Goal: Task Accomplishment & Management: Manage account settings

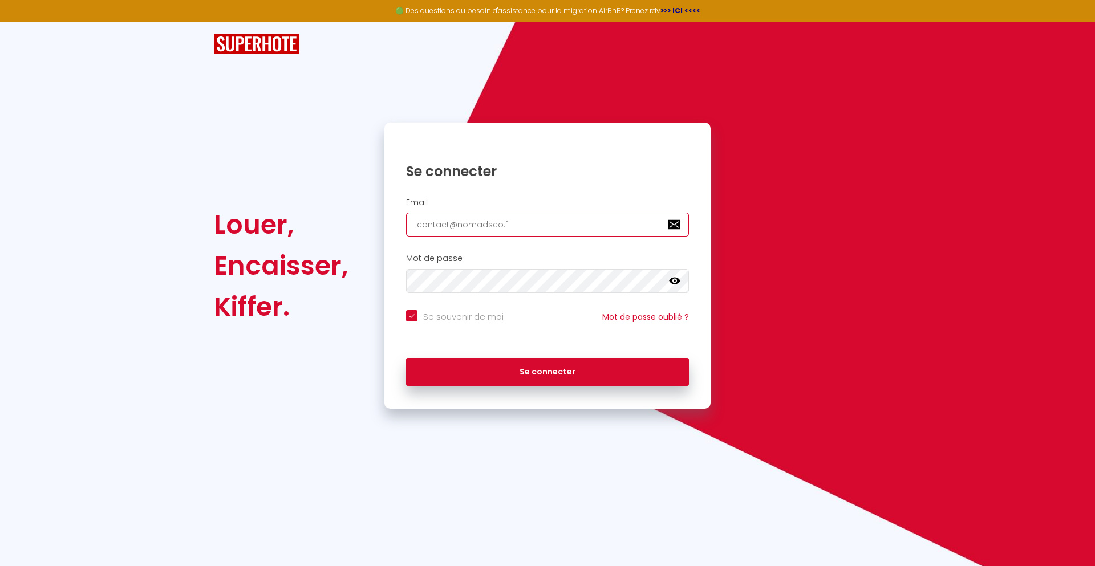
type input "[EMAIL_ADDRESS][DOMAIN_NAME]"
checkbox input "true"
type input "[EMAIL_ADDRESS][DOMAIN_NAME]"
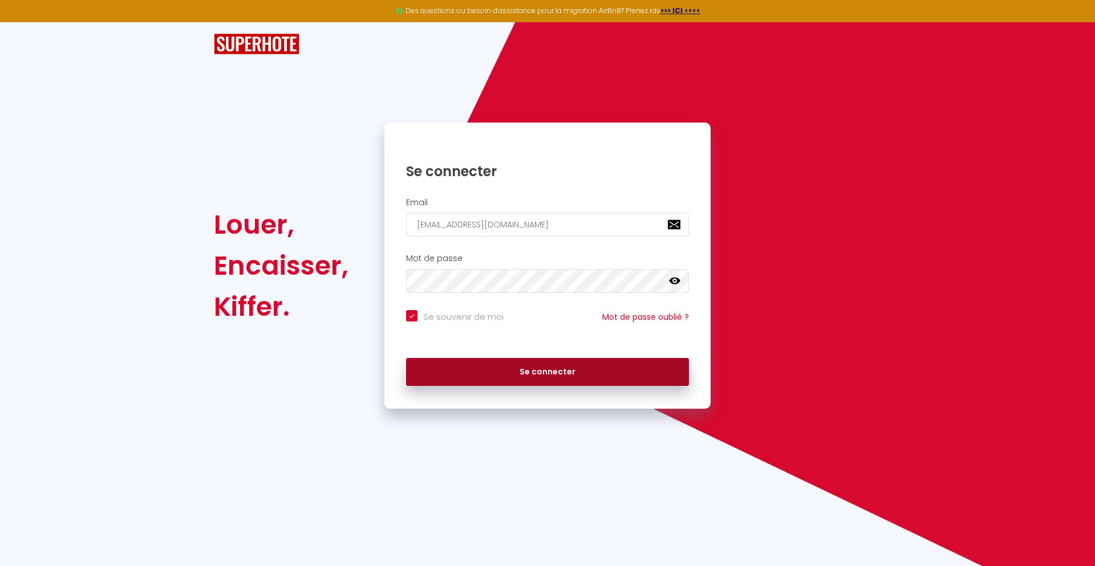
click at [547, 372] on button "Se connecter" at bounding box center [547, 372] width 283 height 29
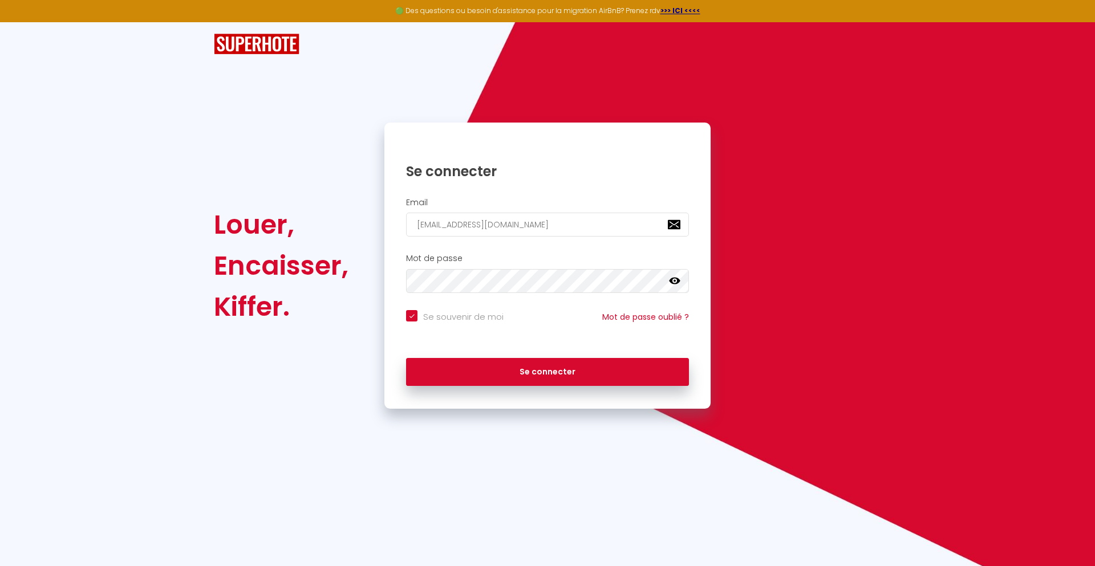
checkbox input "true"
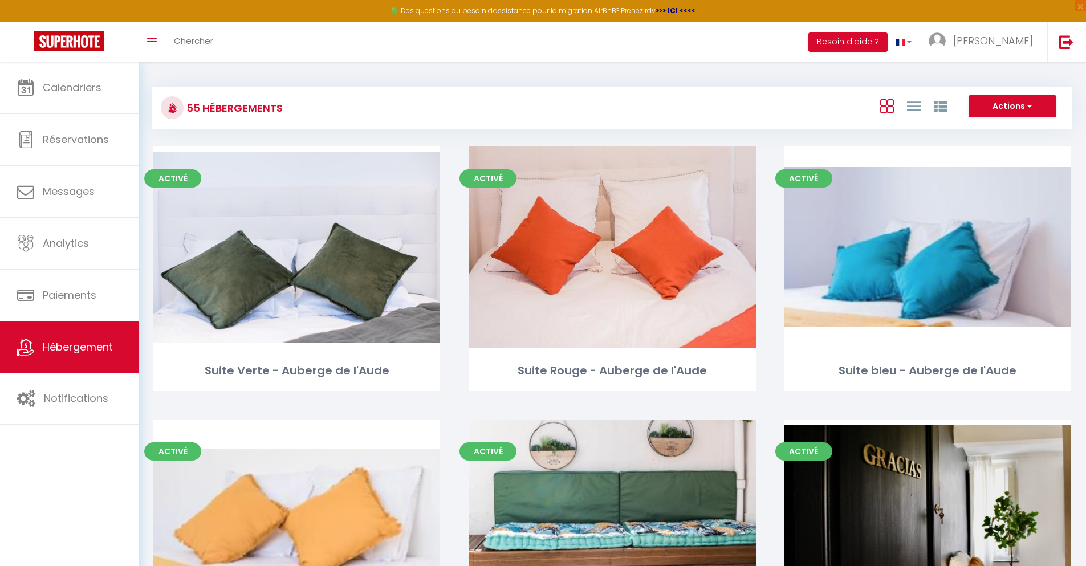
scroll to position [3030, 0]
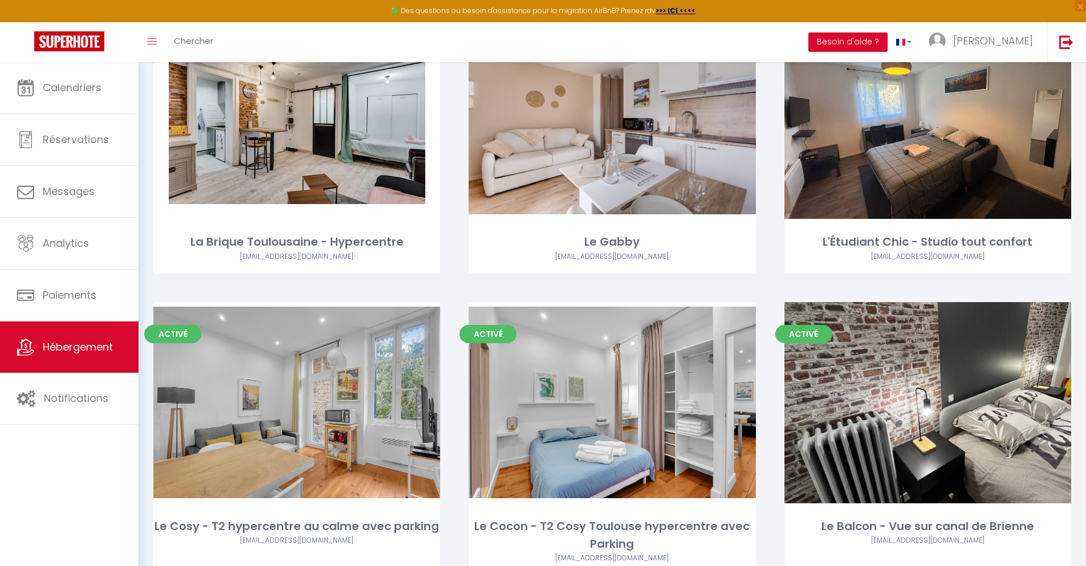
click at [296, 107] on link "Editer" at bounding box center [297, 118] width 68 height 23
select select "3"
select select "2"
select select "1"
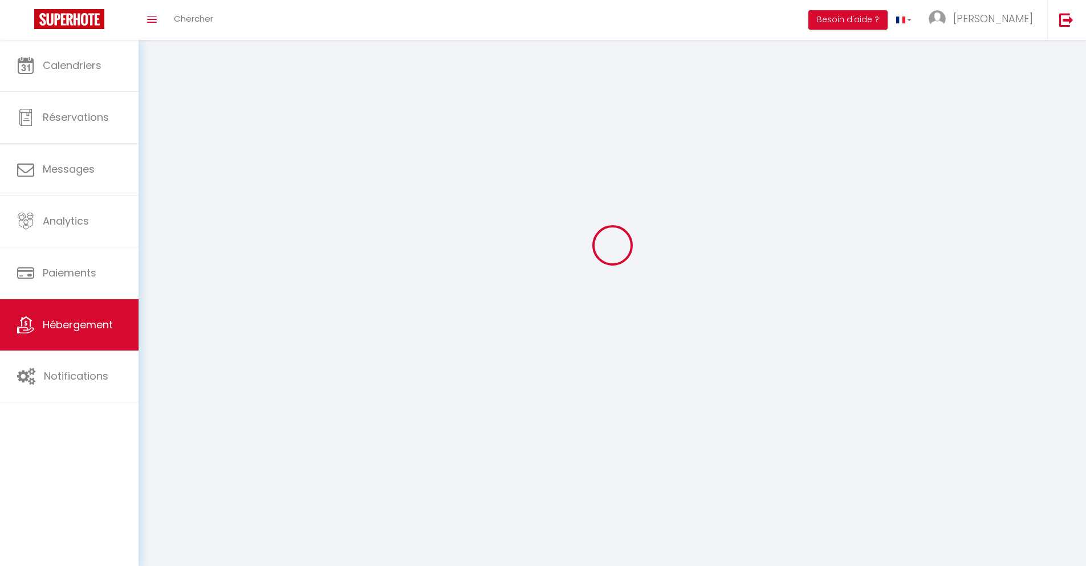
select select
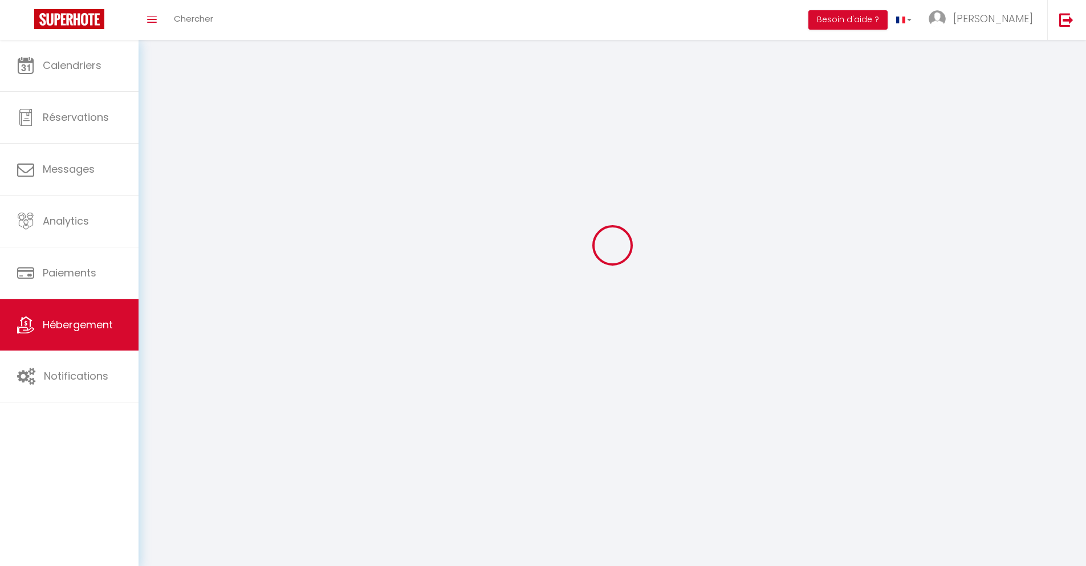
select select
checkbox input "false"
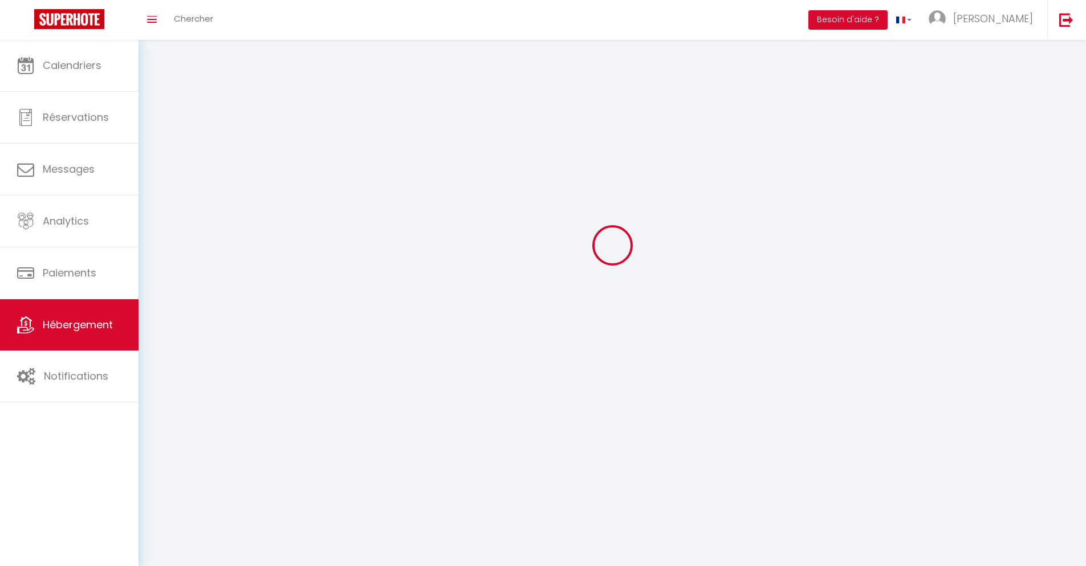
select select
select select "1"
select select "28"
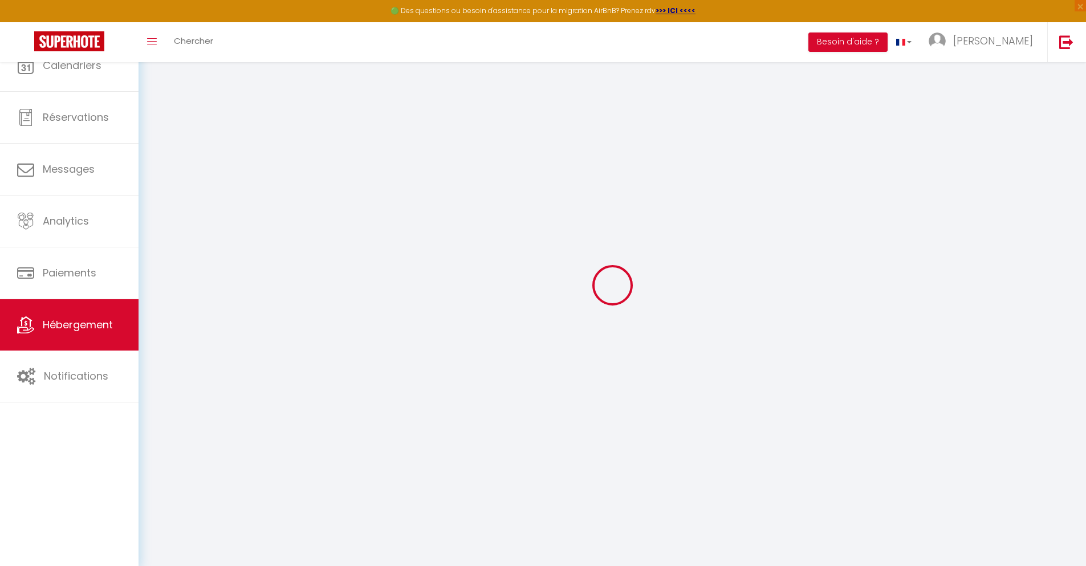
select select
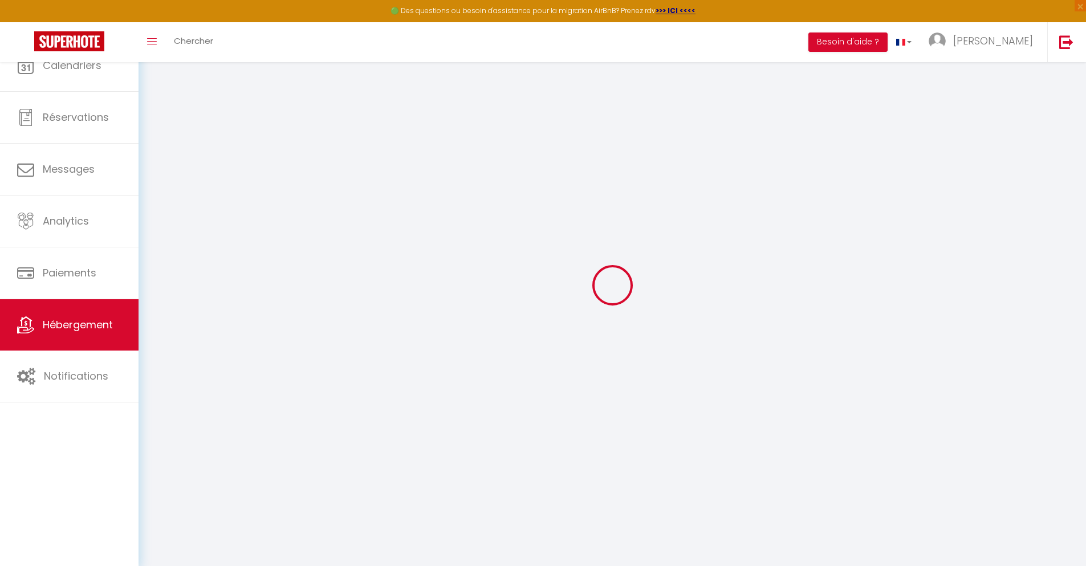
select select
checkbox input "false"
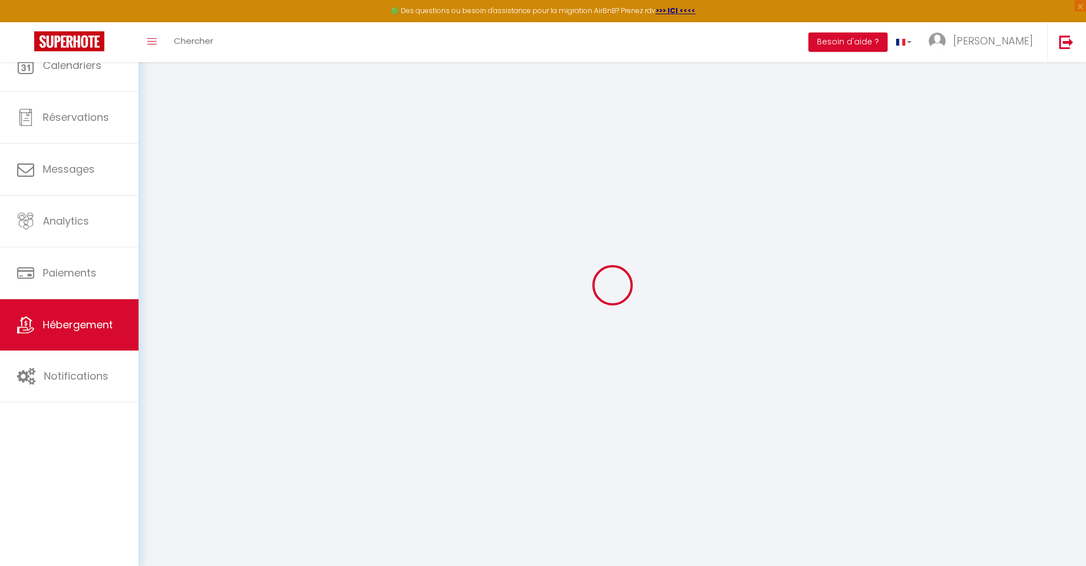
select select
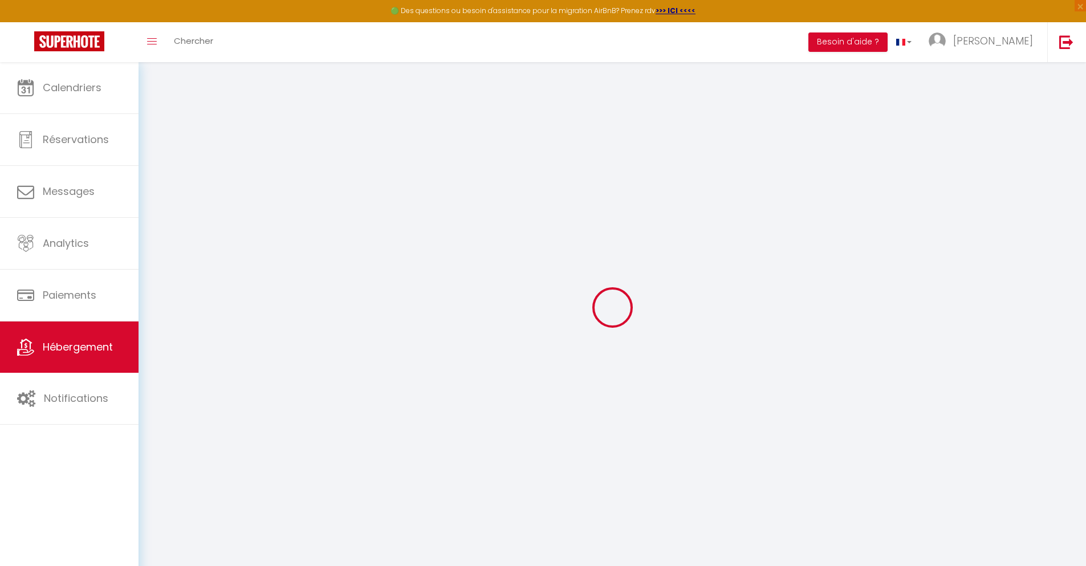
select select
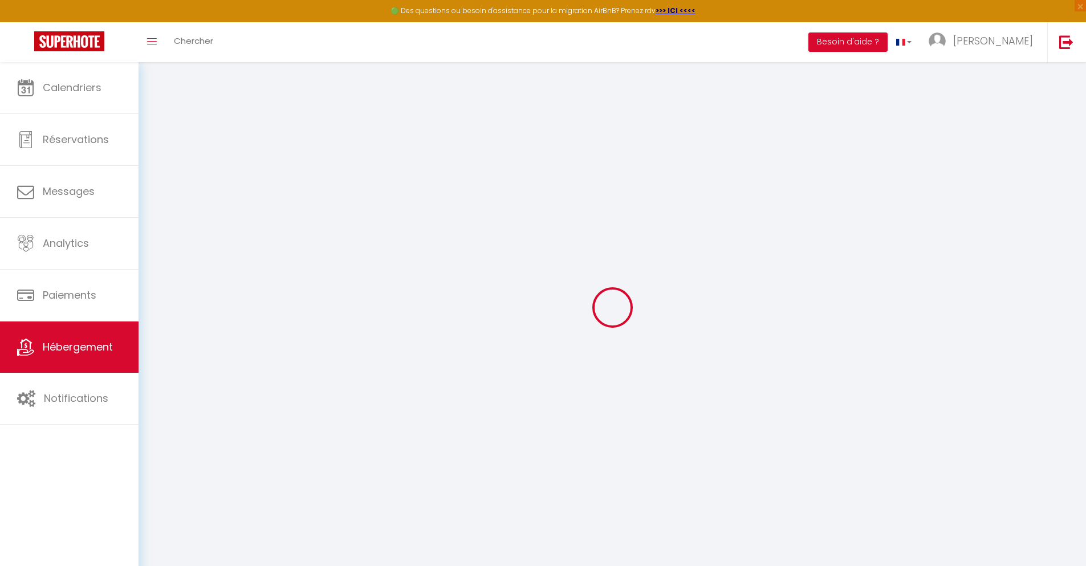
select select
checkbox input "false"
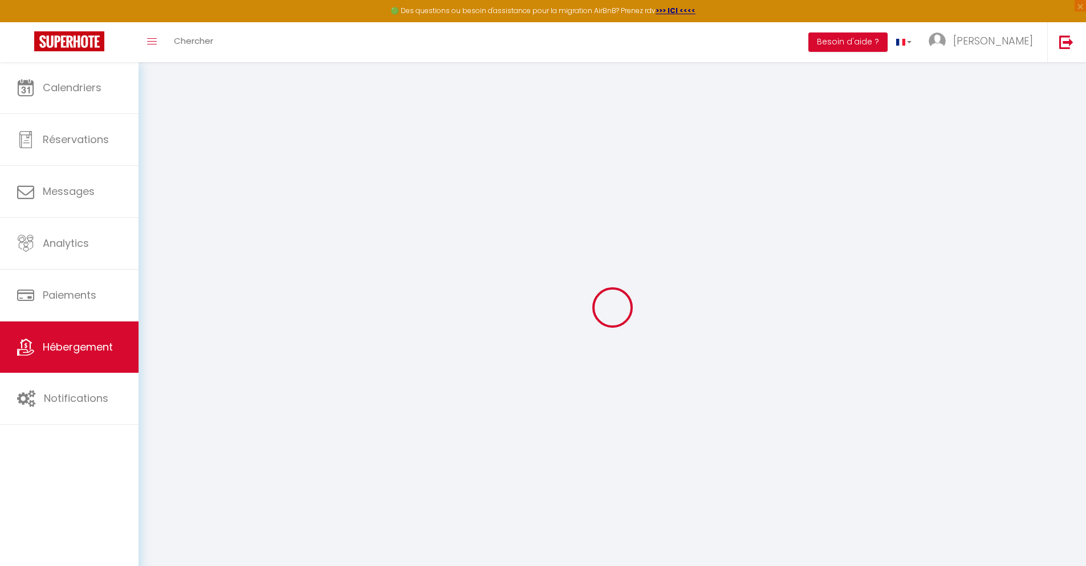
select select
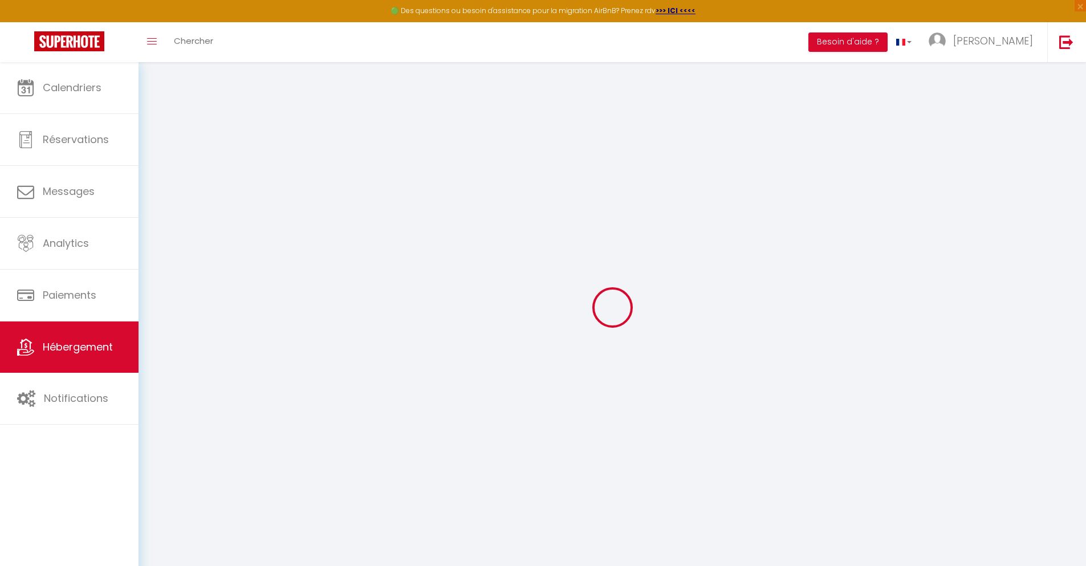
select select
checkbox input "false"
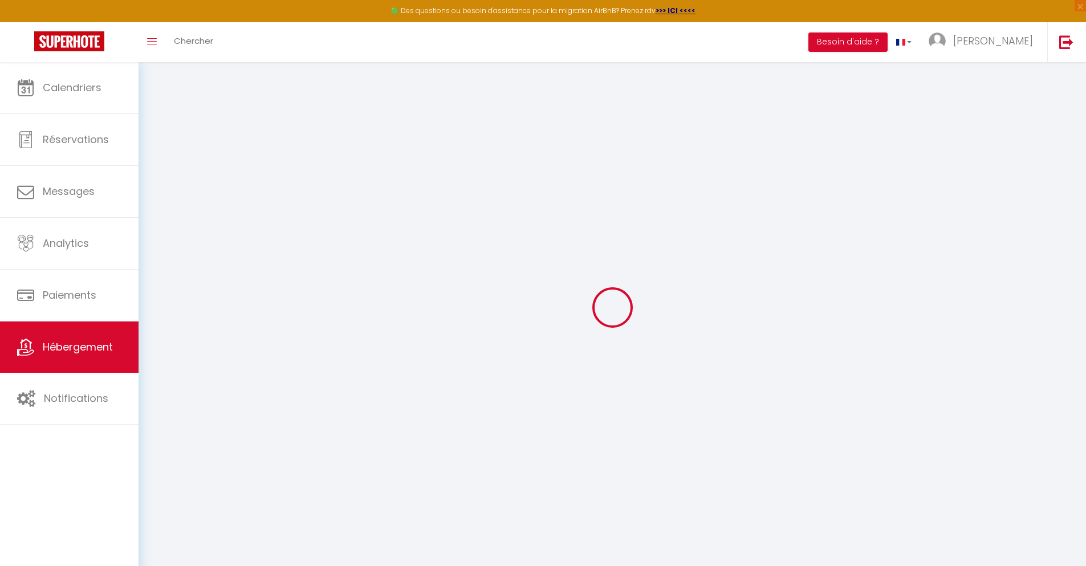
checkbox input "false"
select select
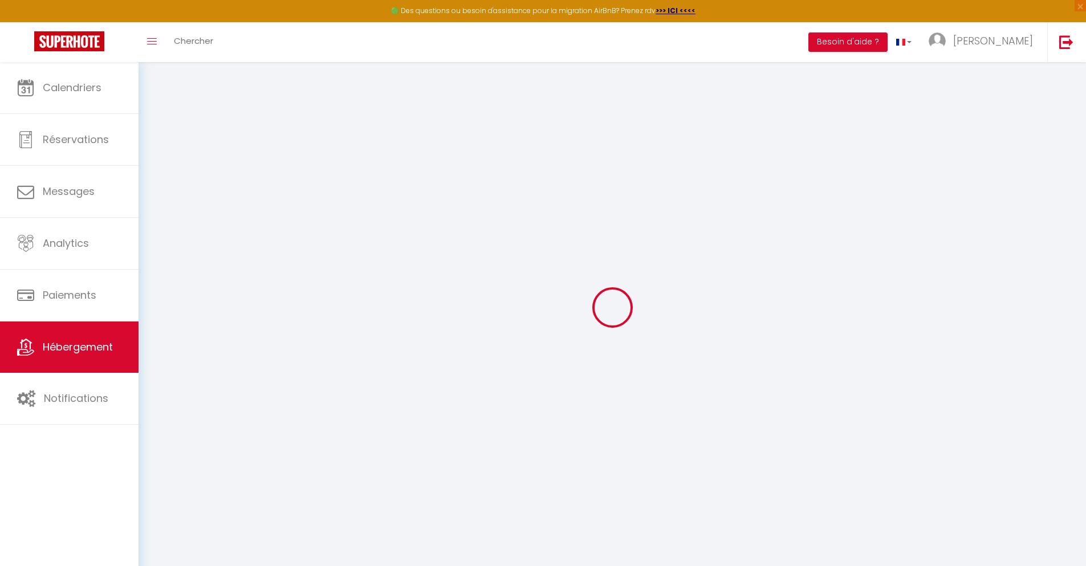
select select
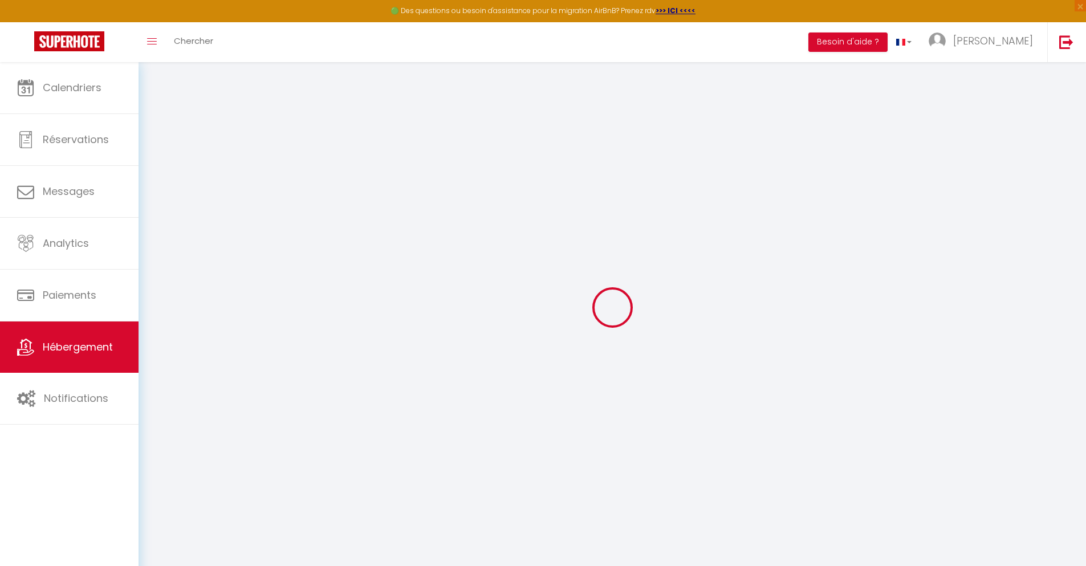
checkbox input "false"
select select
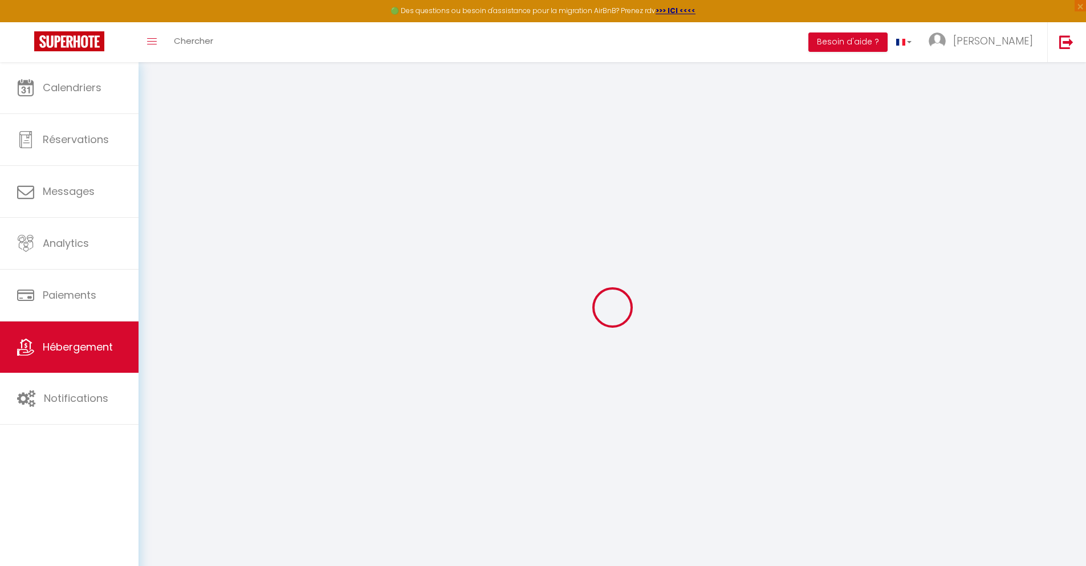
select select
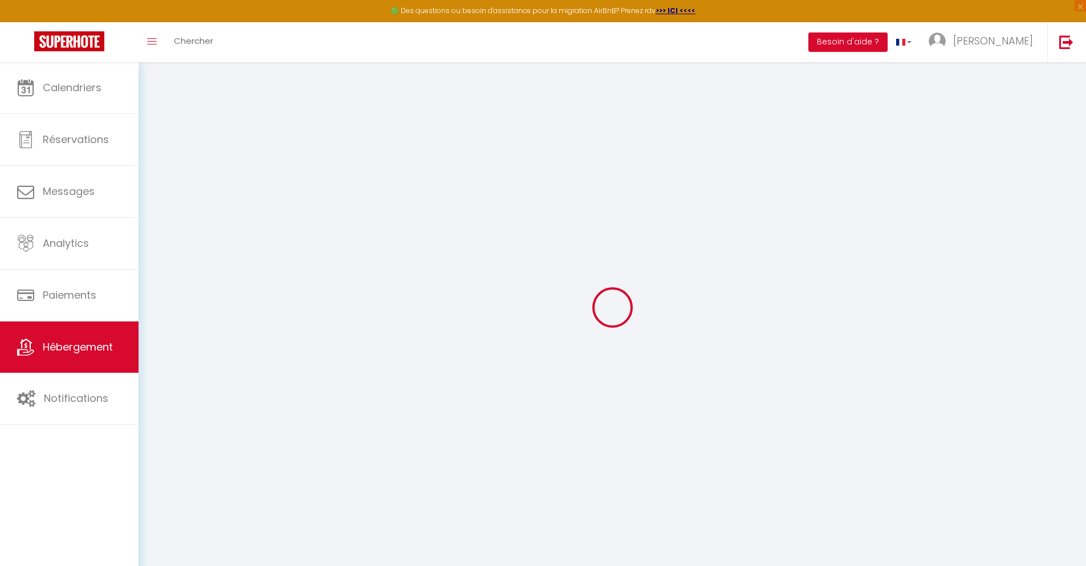
select select
checkbox input "false"
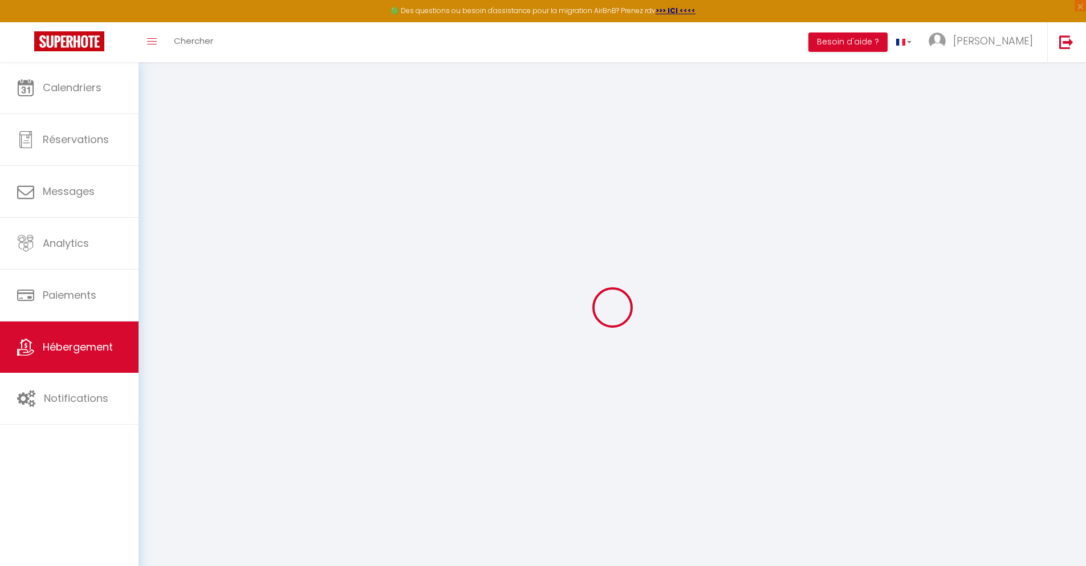
checkbox input "false"
select select
type input "La Brique Toulousaine - Hypercentre"
select select "2"
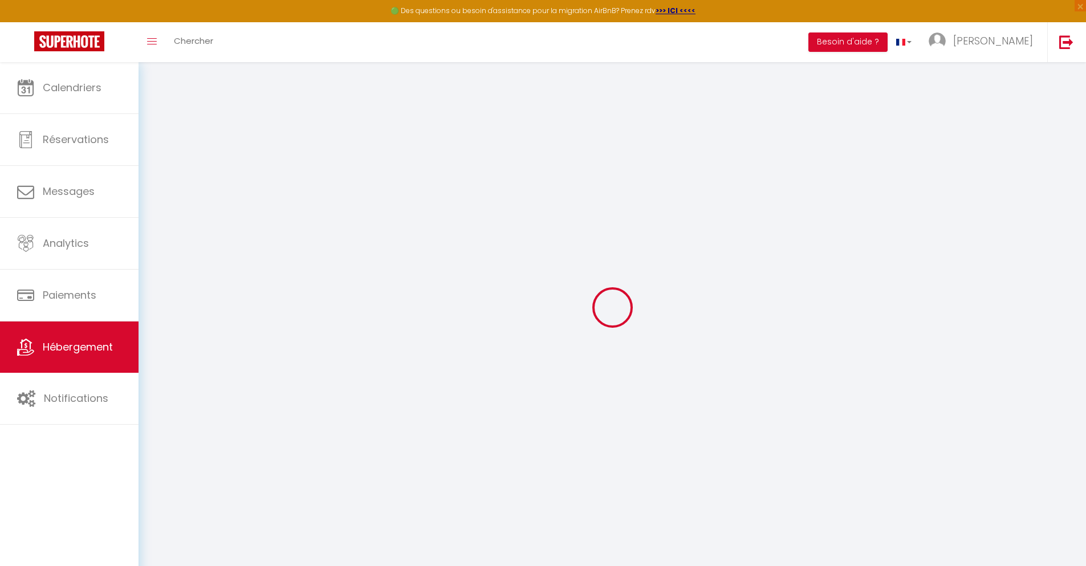
select select "0"
type input "38"
select select
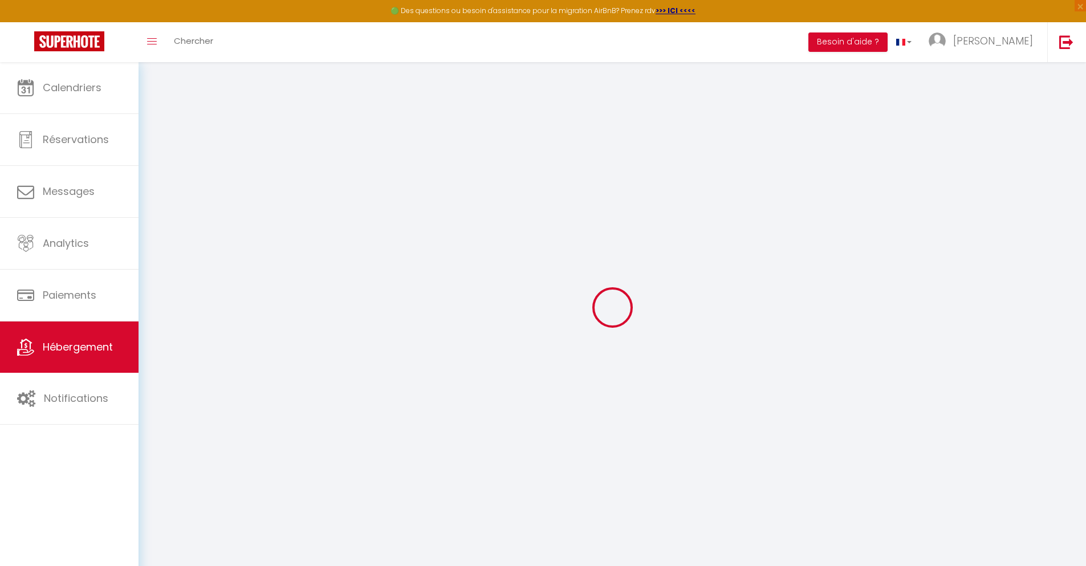
select select
type input "[STREET_ADDRESS]"
type input "31000"
type input "[GEOGRAPHIC_DATA]"
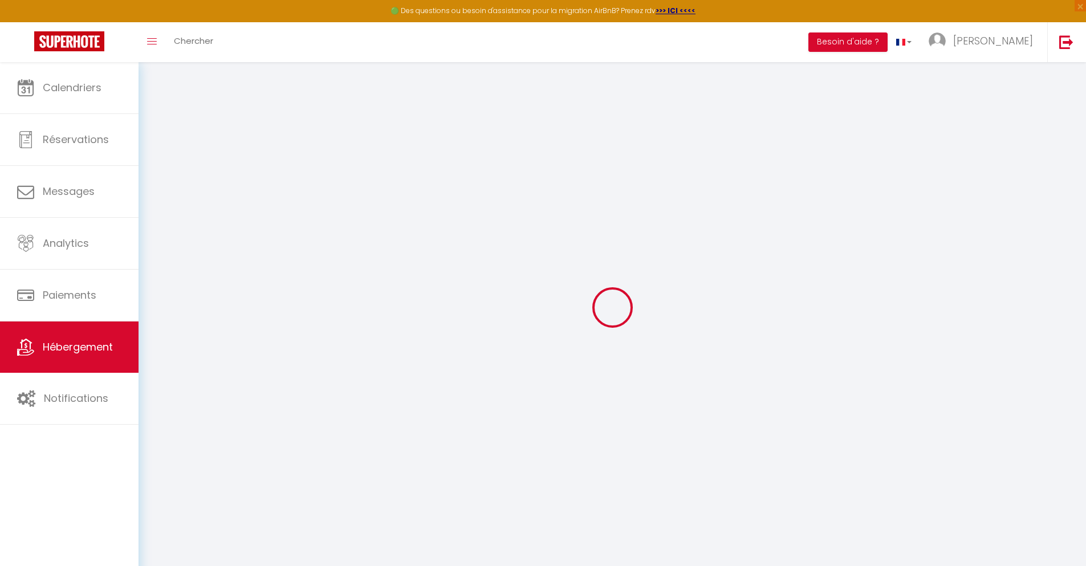
type input "[EMAIL_ADDRESS][DOMAIN_NAME]"
select select
checkbox input "false"
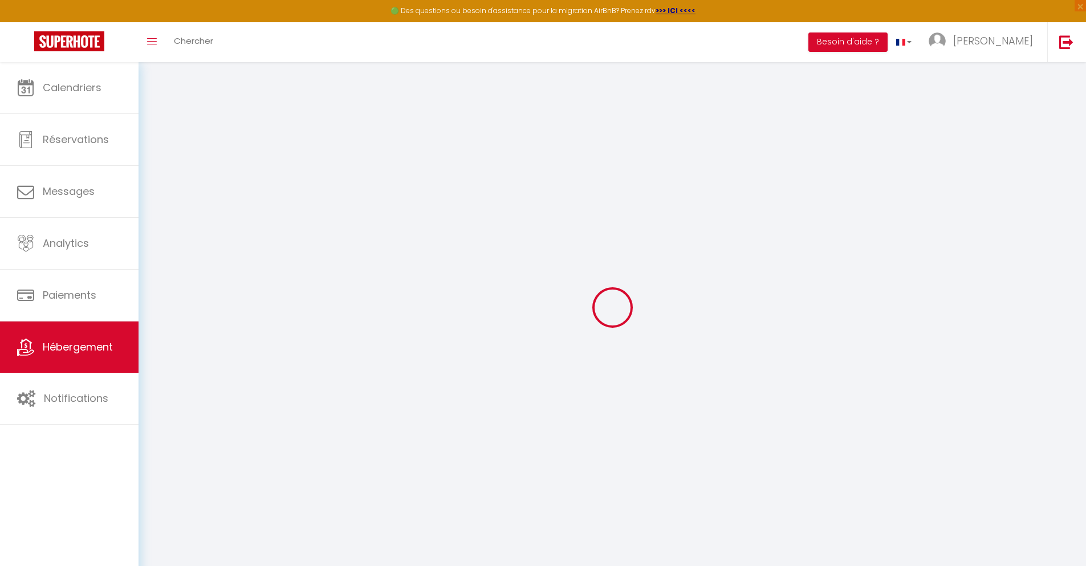
checkbox input "false"
type input "0"
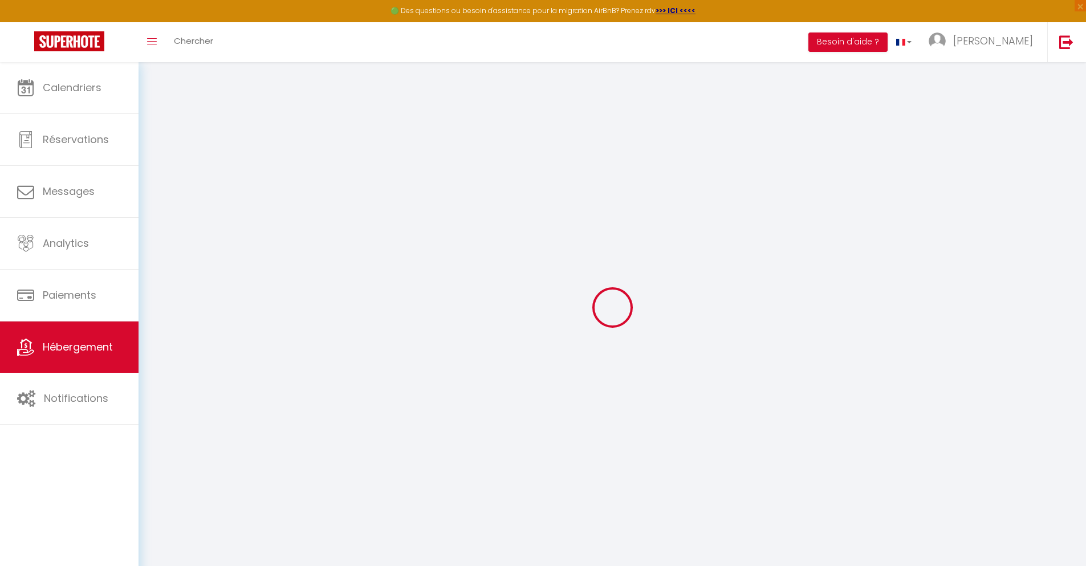
select select
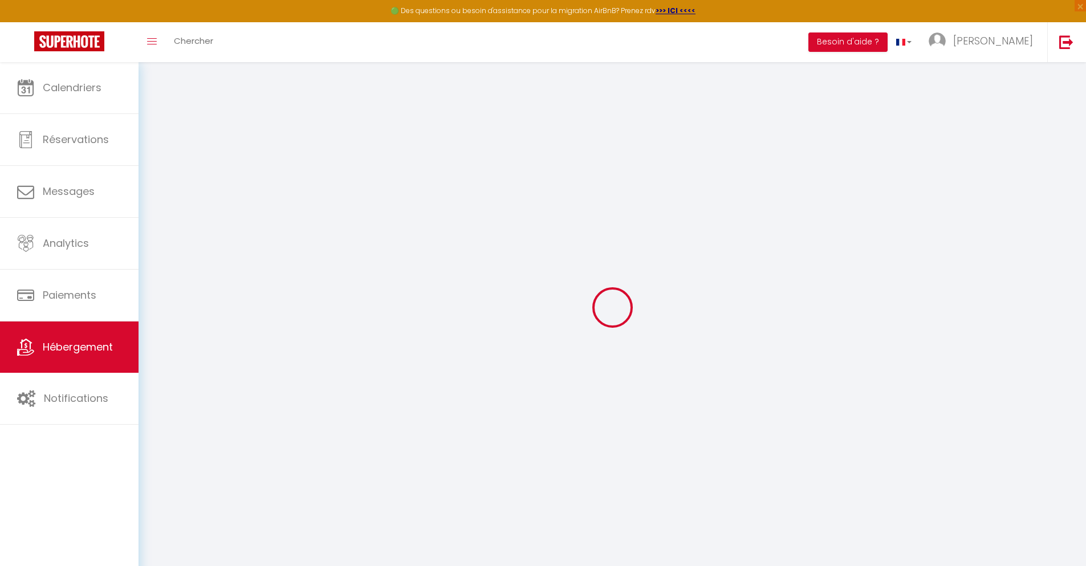
select select
checkbox input "false"
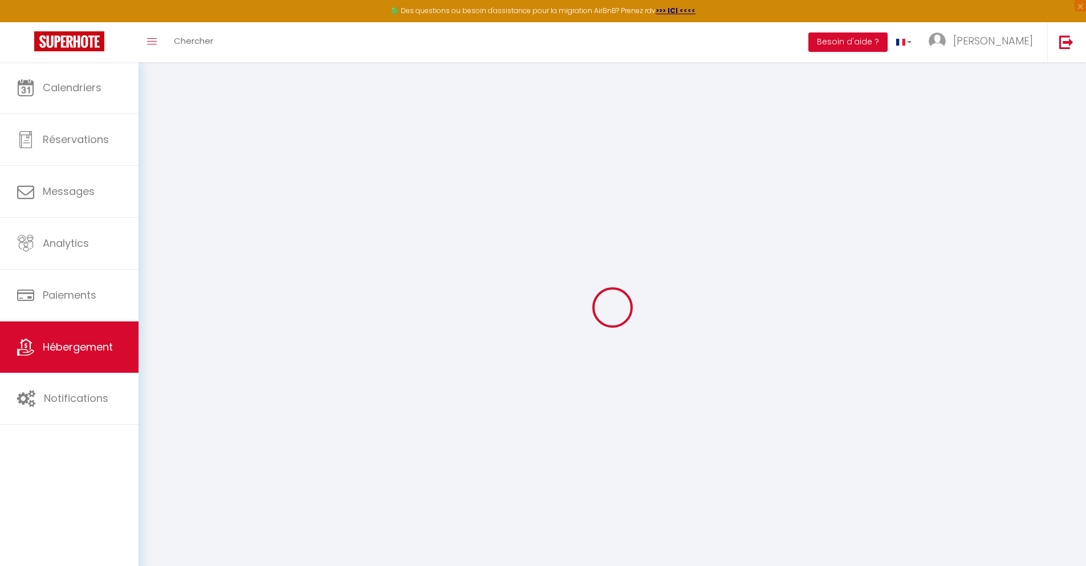
select select
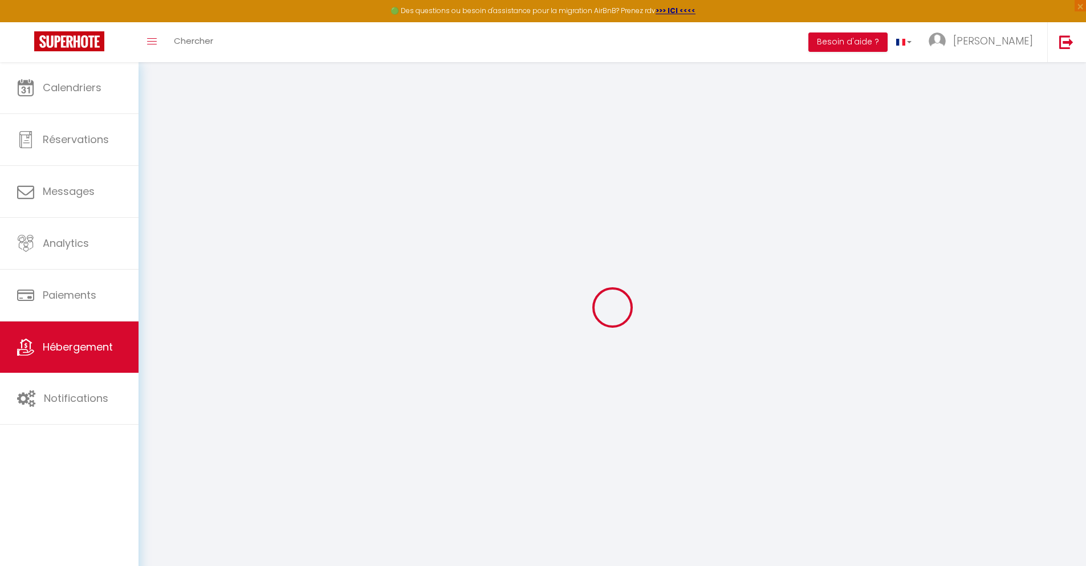
select select
checkbox input "false"
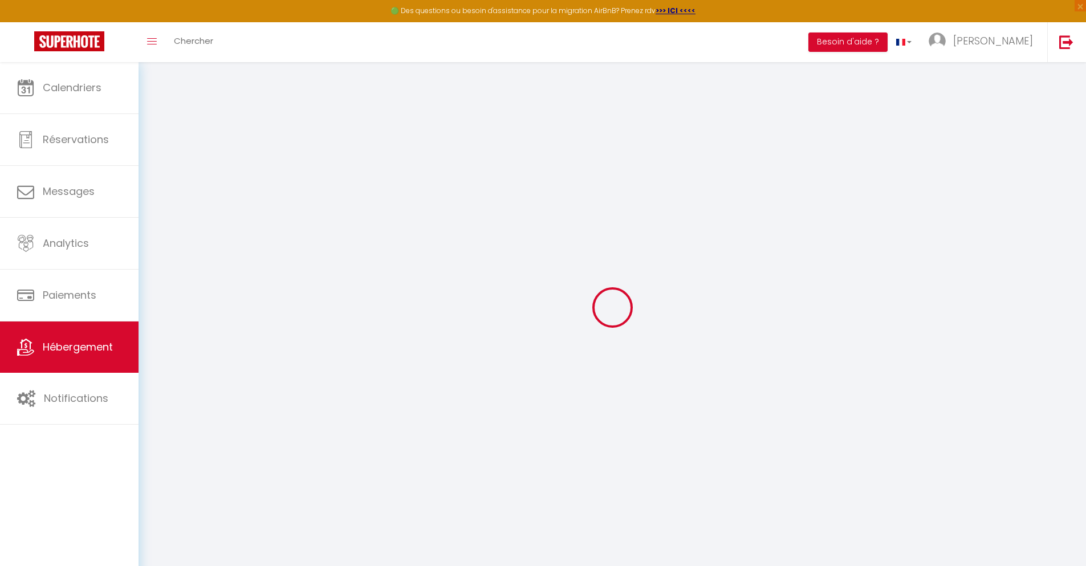
select select "16:00"
select select "23:45"
select select "11:00"
select select "30"
select select "120"
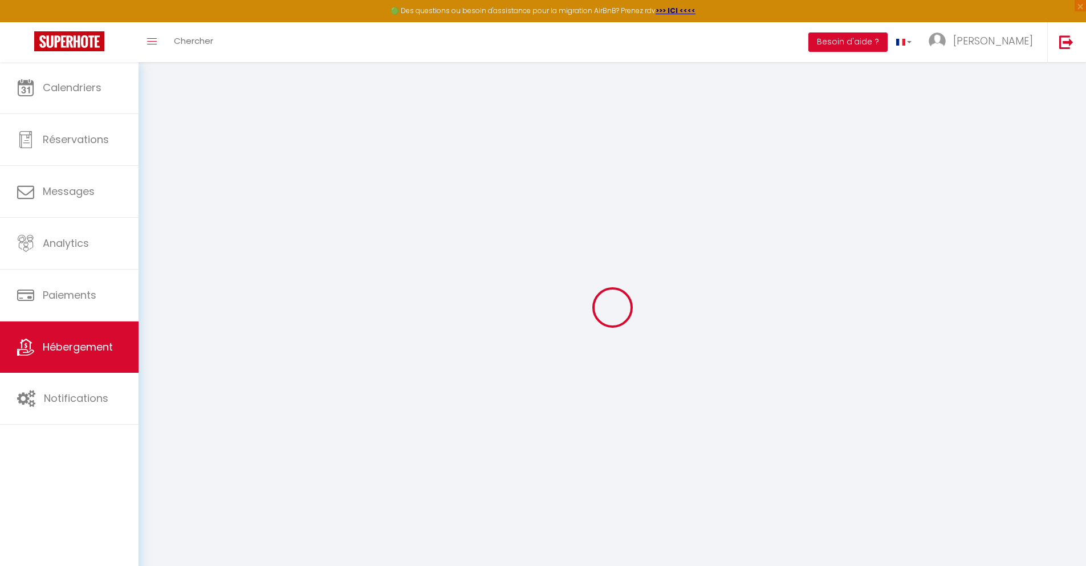
select select
checkbox input "false"
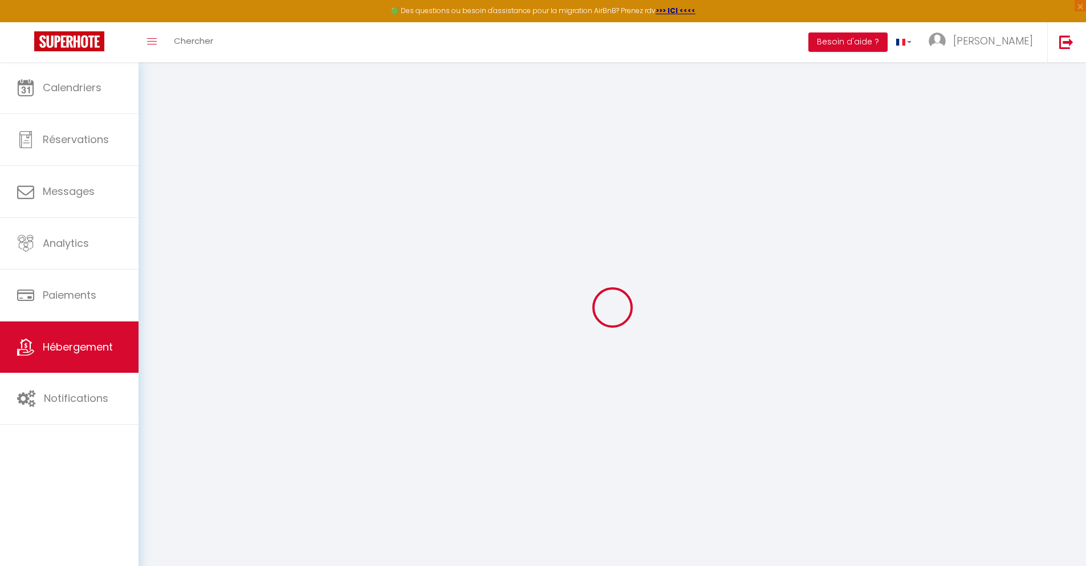
select select
checkbox input "false"
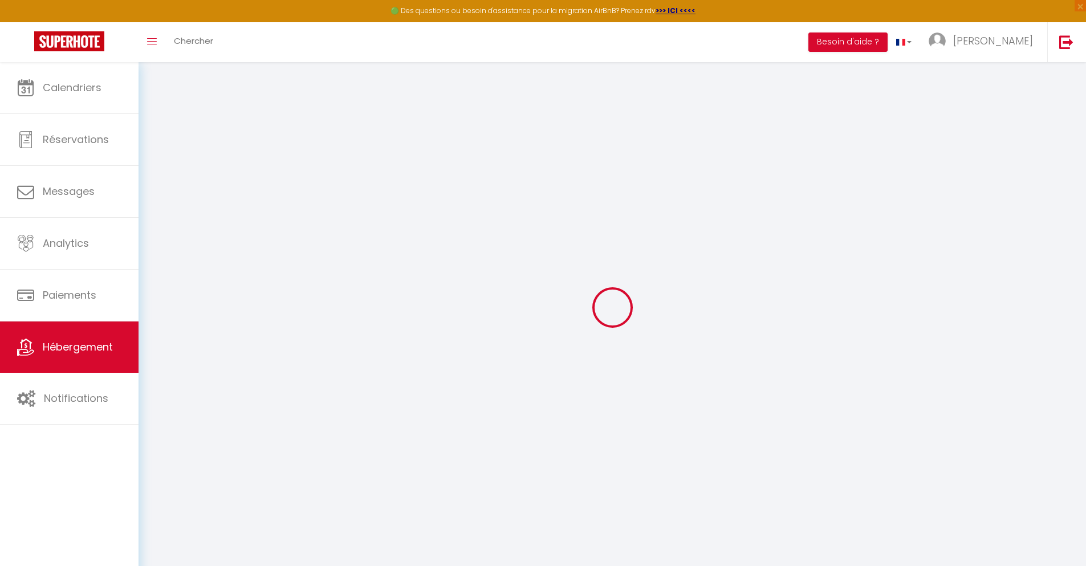
select select
checkbox input "false"
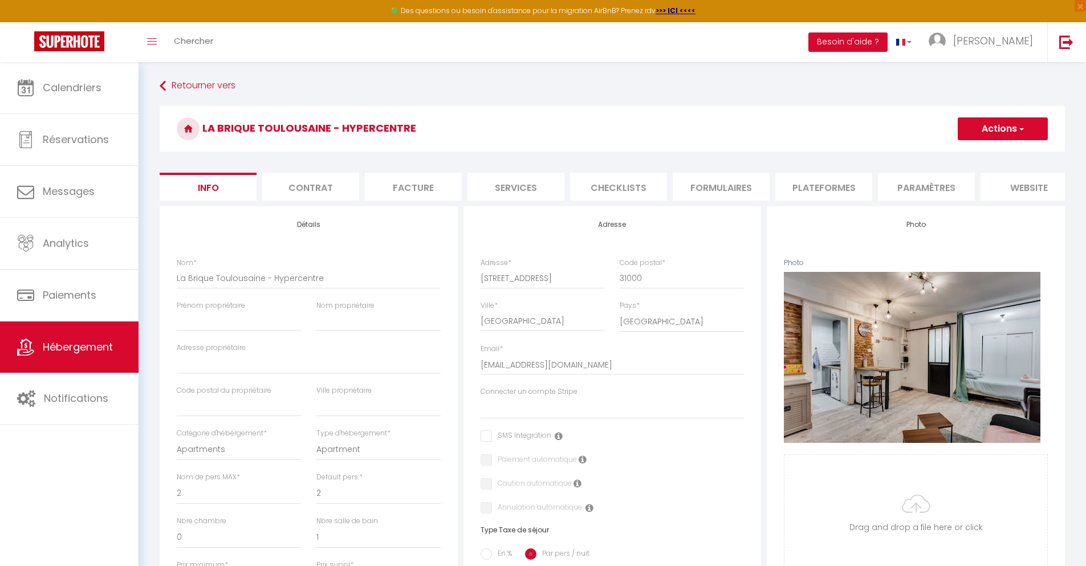
select select
checkbox input "false"
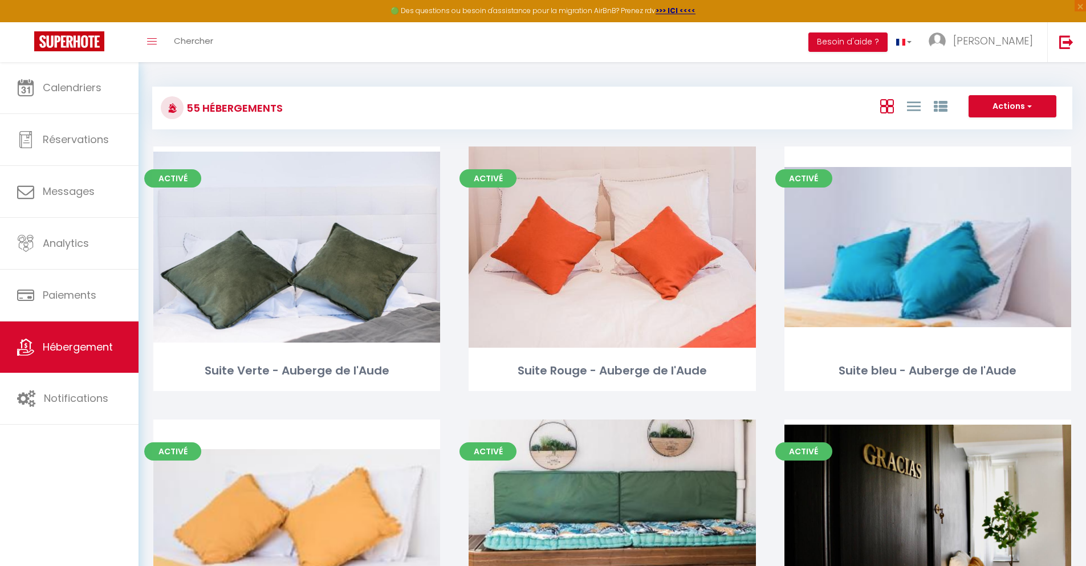
scroll to position [3030, 0]
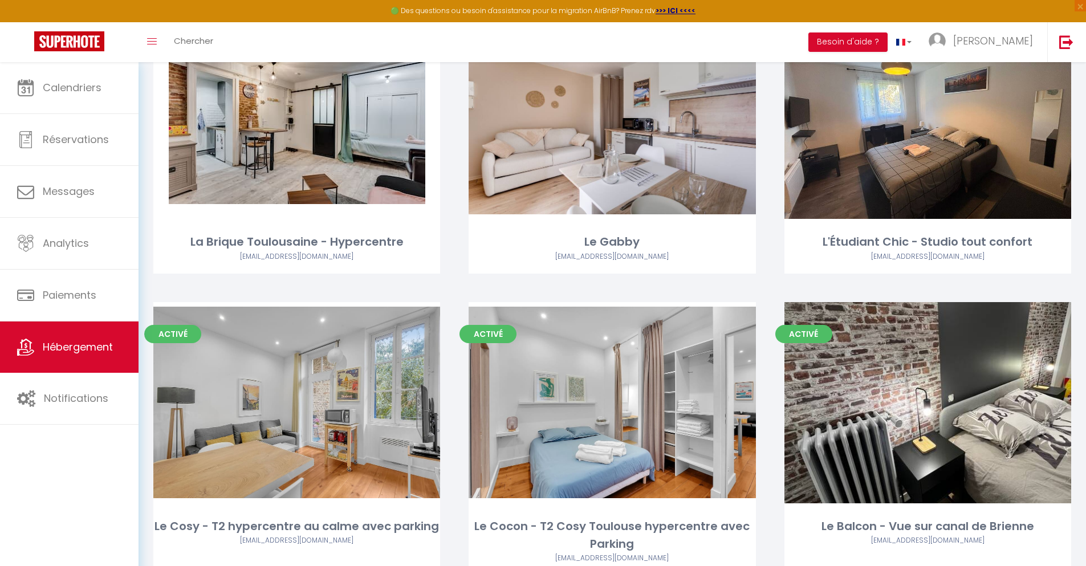
click at [612, 107] on link "Editer" at bounding box center [612, 118] width 68 height 23
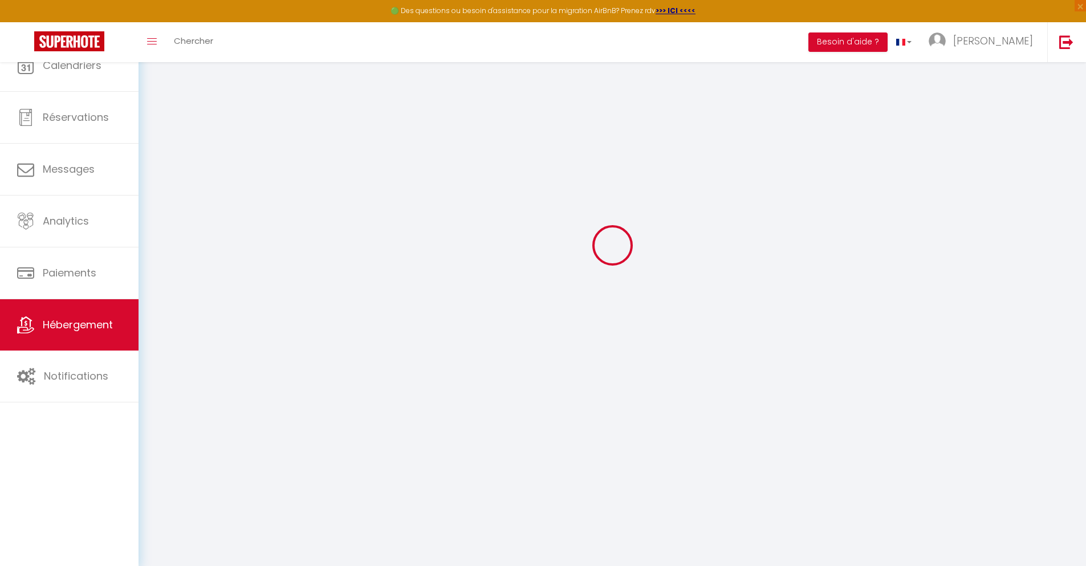
select select
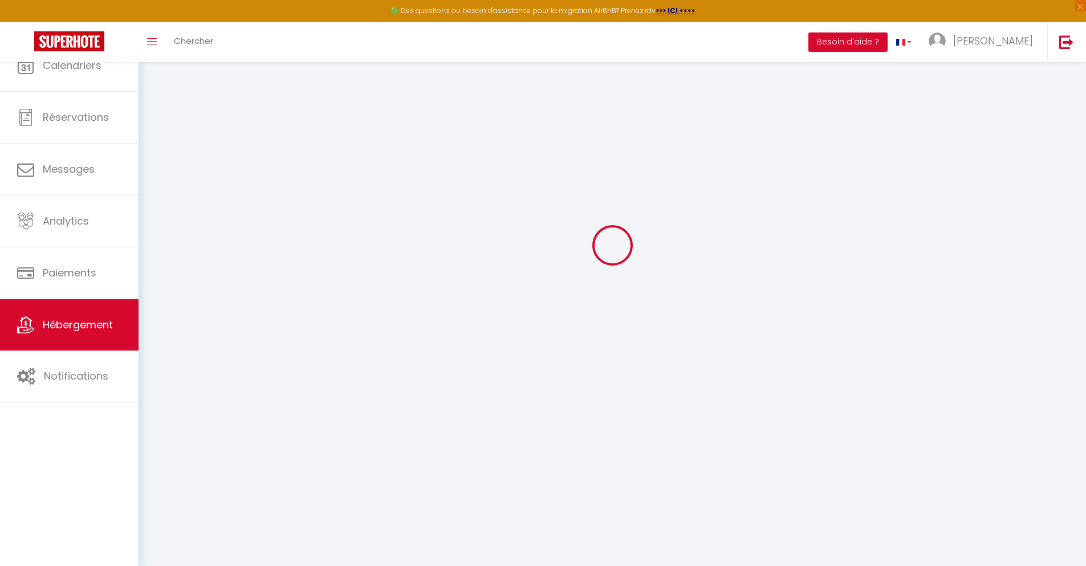
select select
checkbox input "false"
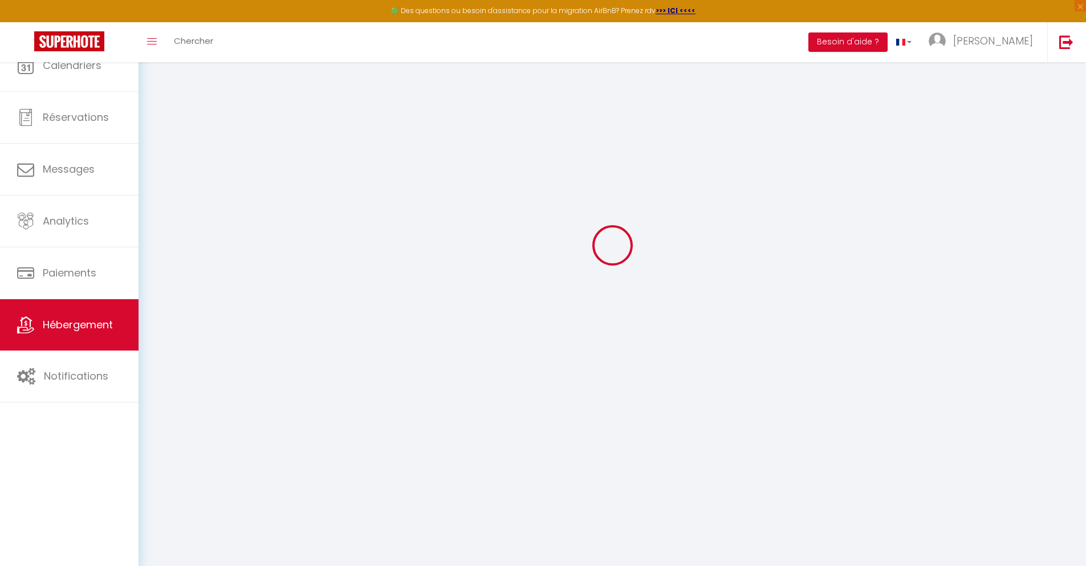
select select "28"
select select
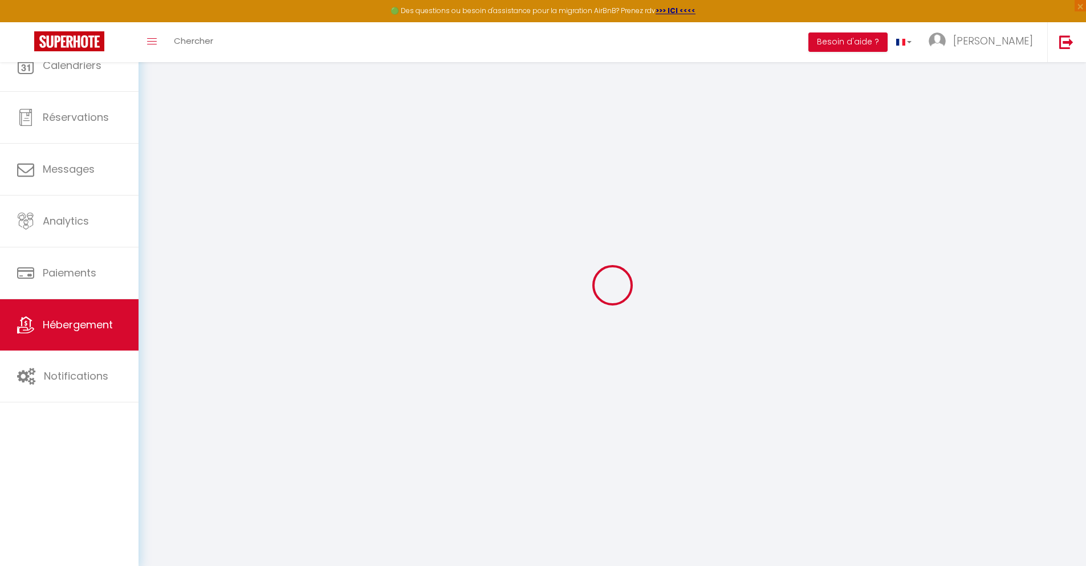
select select
checkbox input "false"
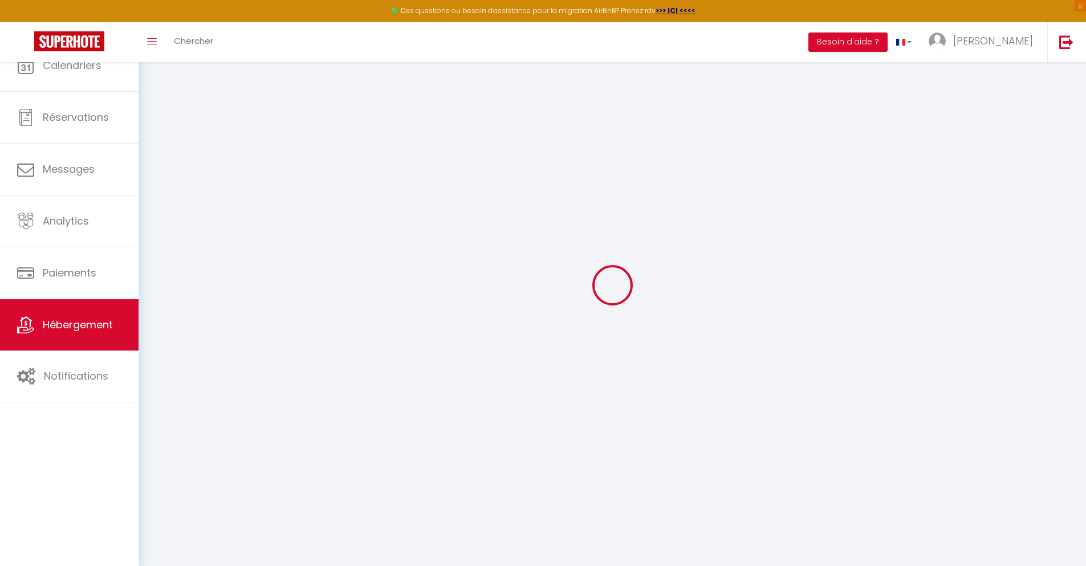
checkbox input "false"
select select
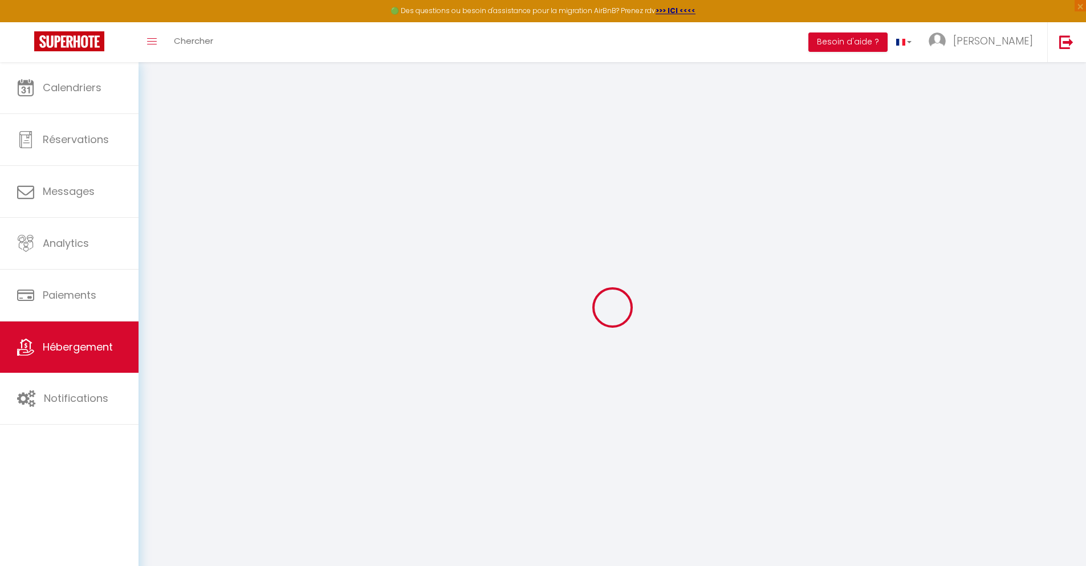
select select
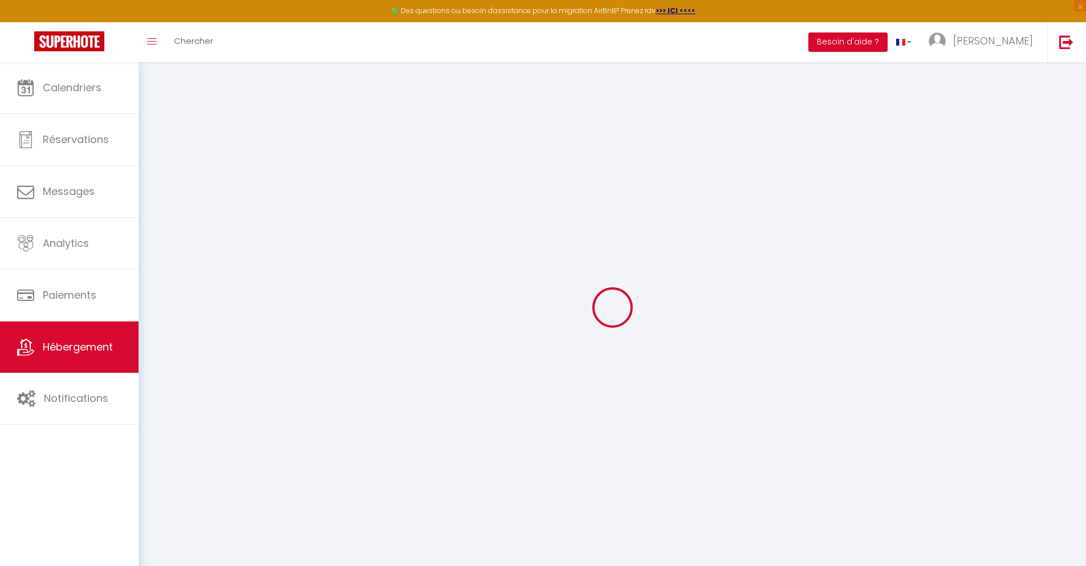
select select
checkbox input "false"
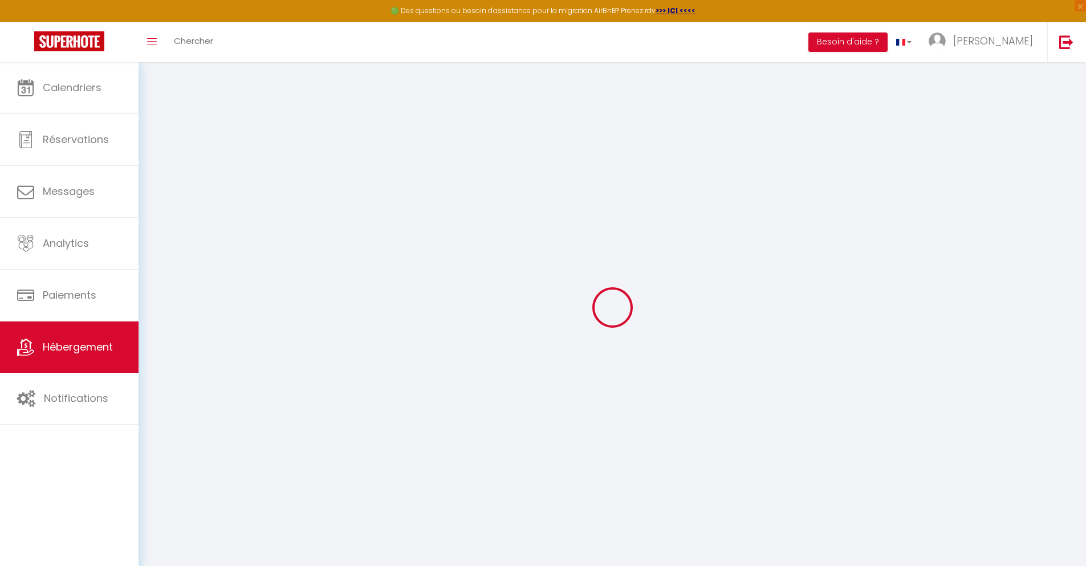
select select
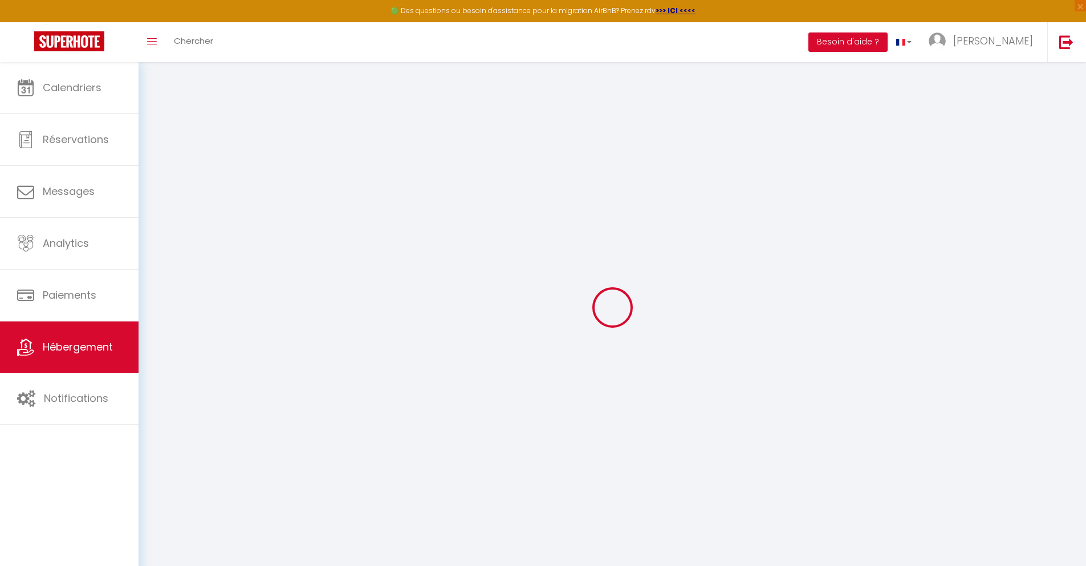
select select
checkbox input "false"
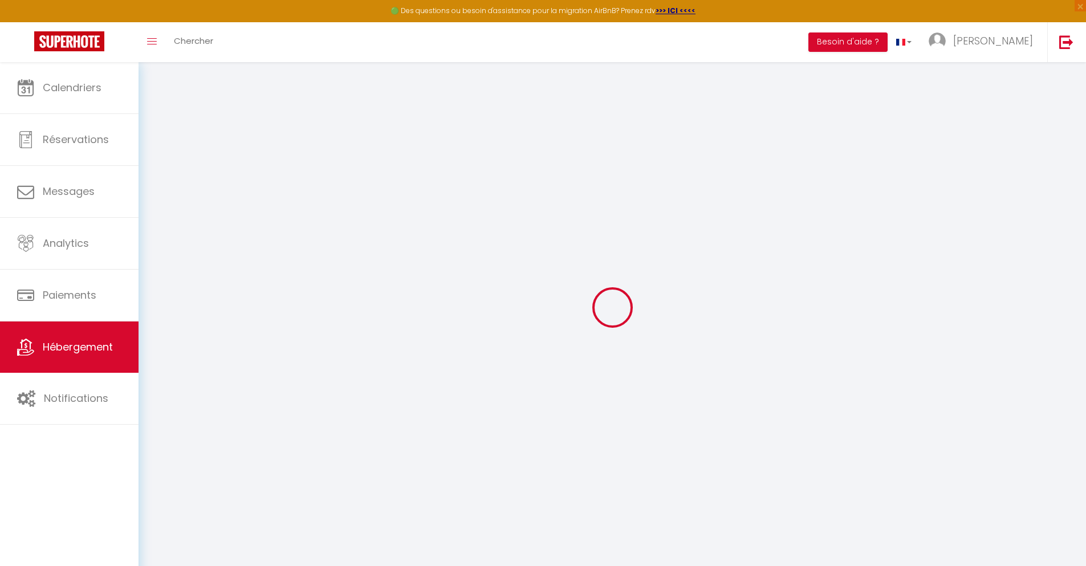
checkbox input "false"
select select
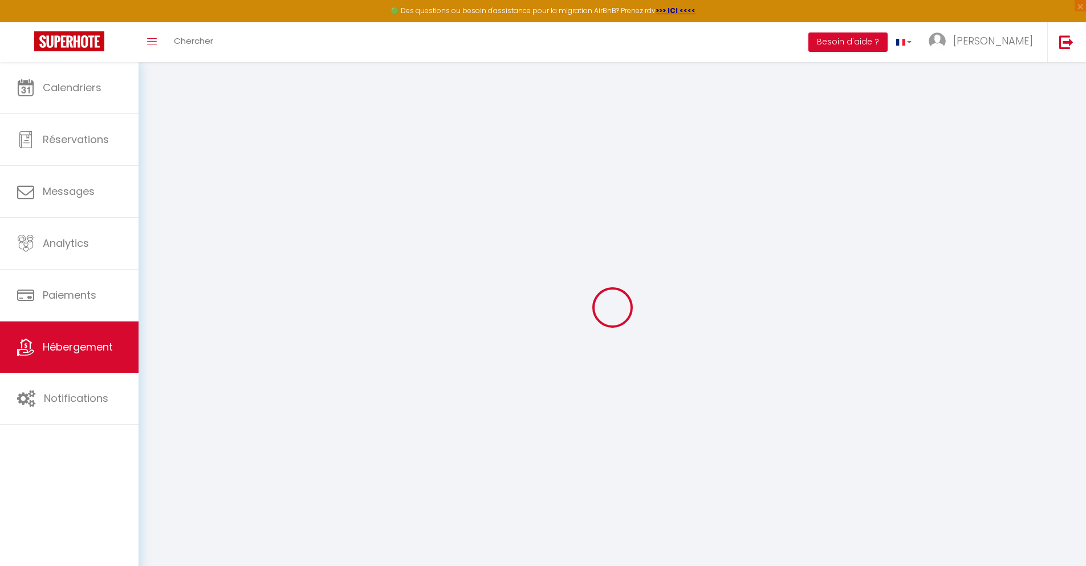
select select
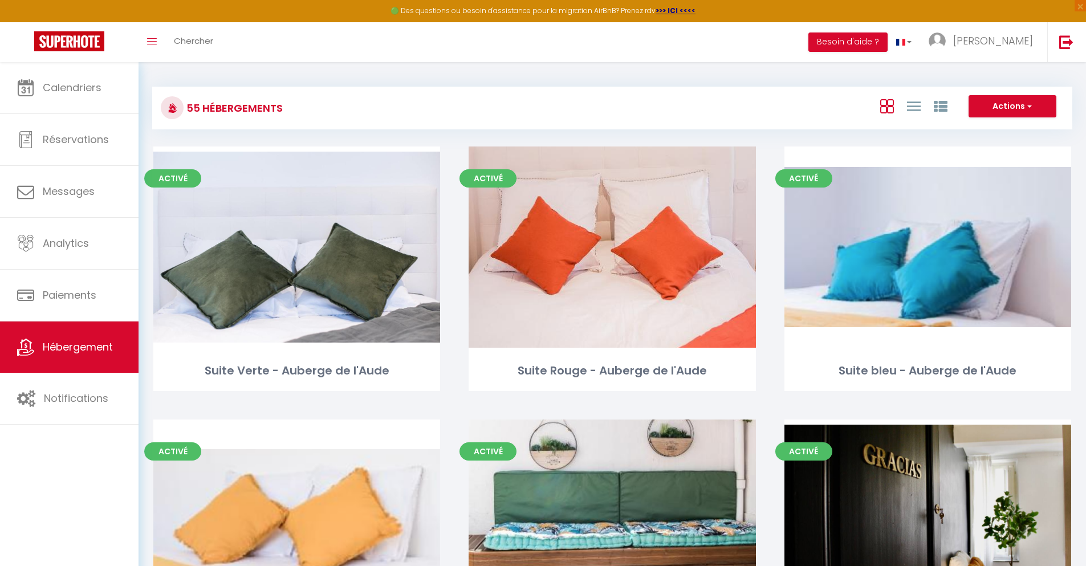
scroll to position [3030, 0]
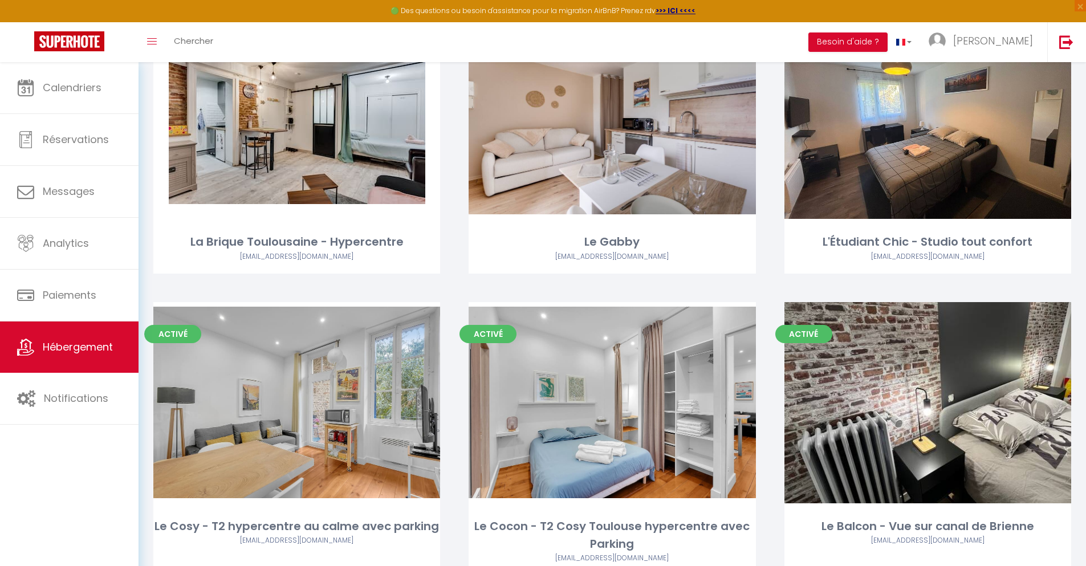
click at [928, 107] on link "Editer" at bounding box center [927, 118] width 68 height 23
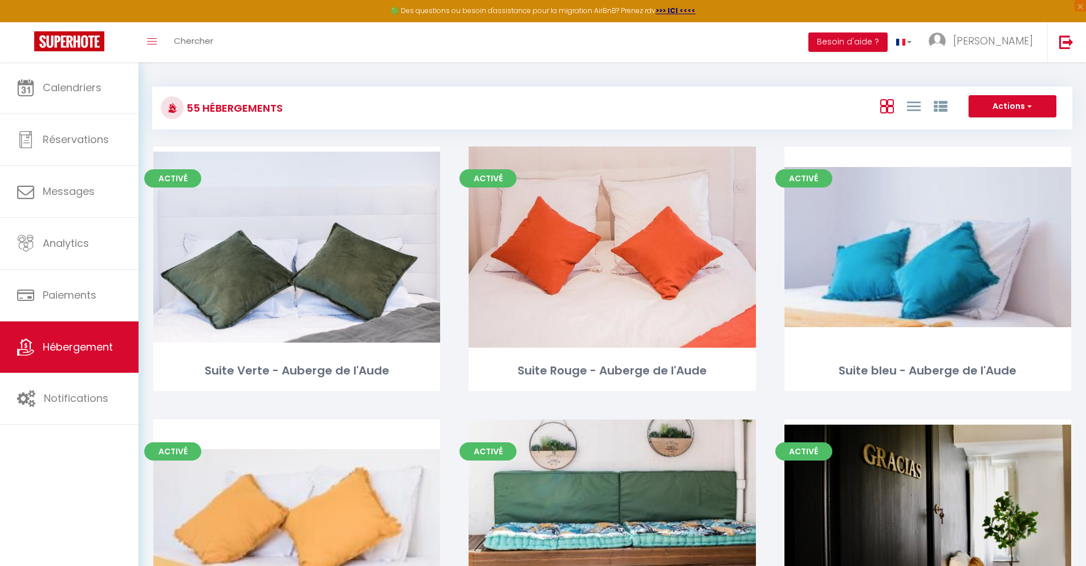
scroll to position [3314, 0]
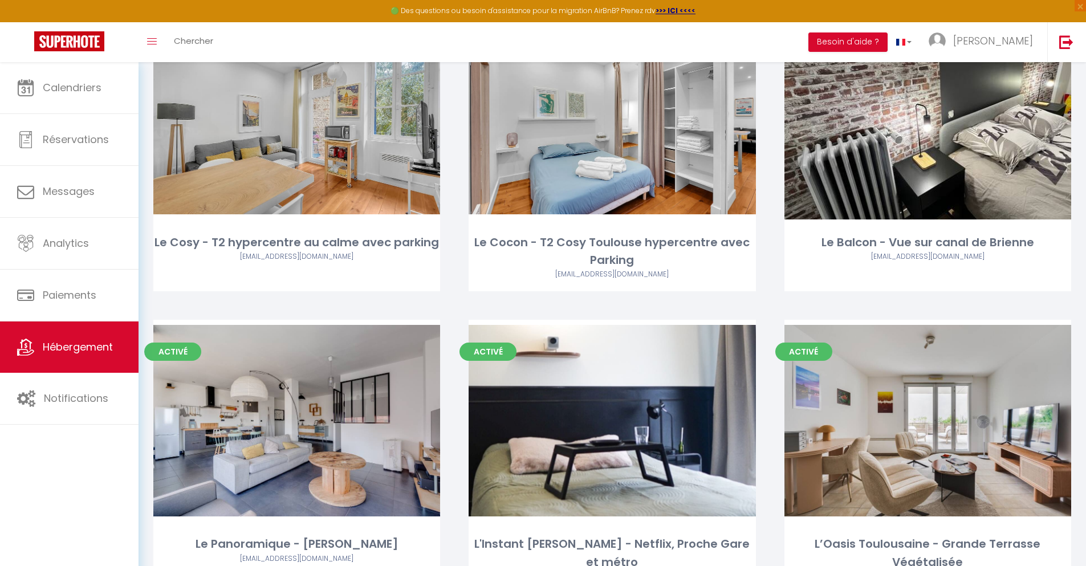
click at [296, 107] on link "Editer" at bounding box center [297, 118] width 68 height 23
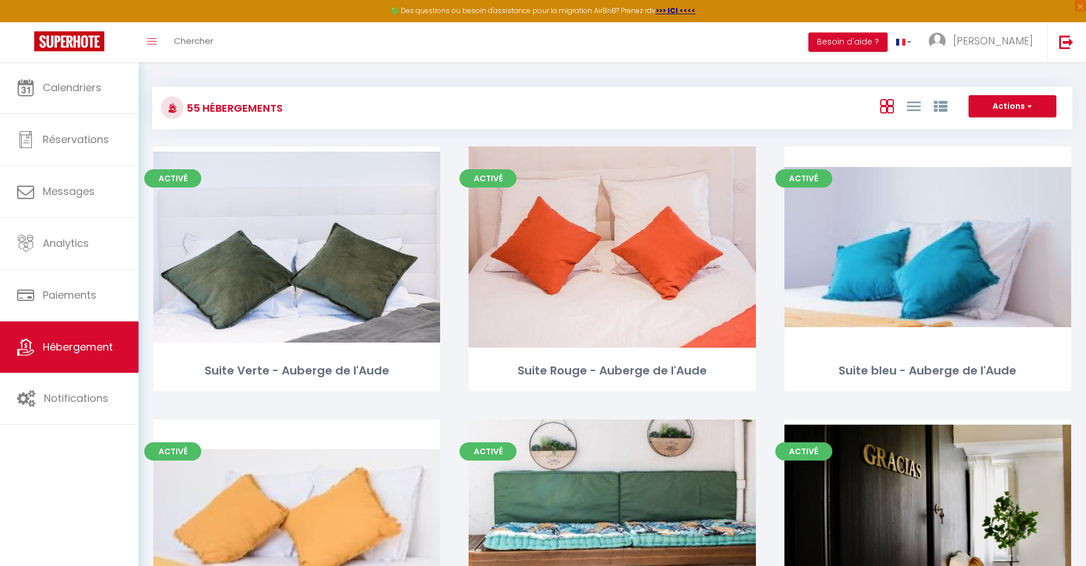
scroll to position [3314, 0]
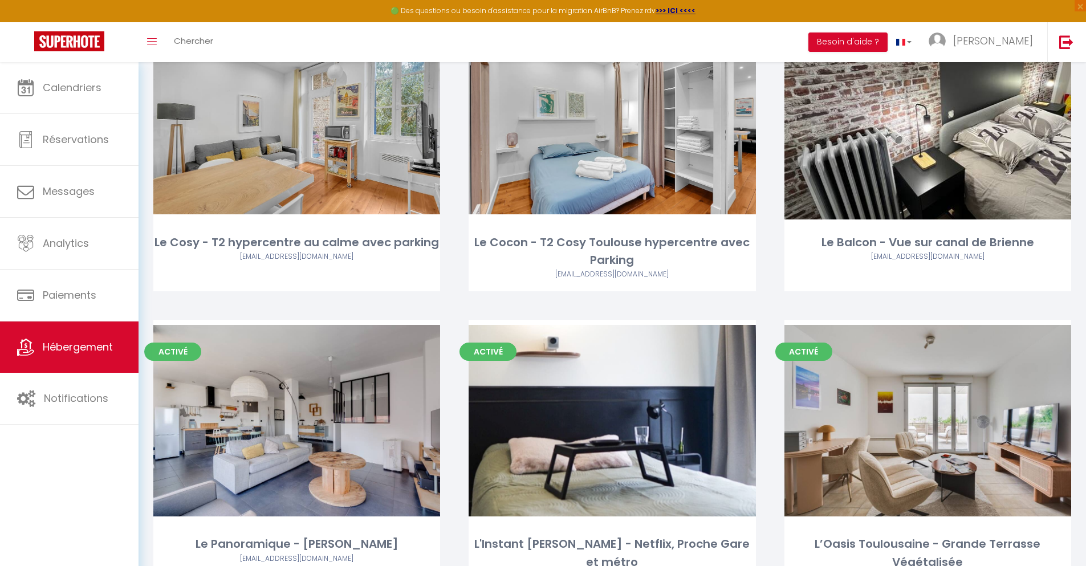
click at [612, 107] on link "Editer" at bounding box center [612, 118] width 68 height 23
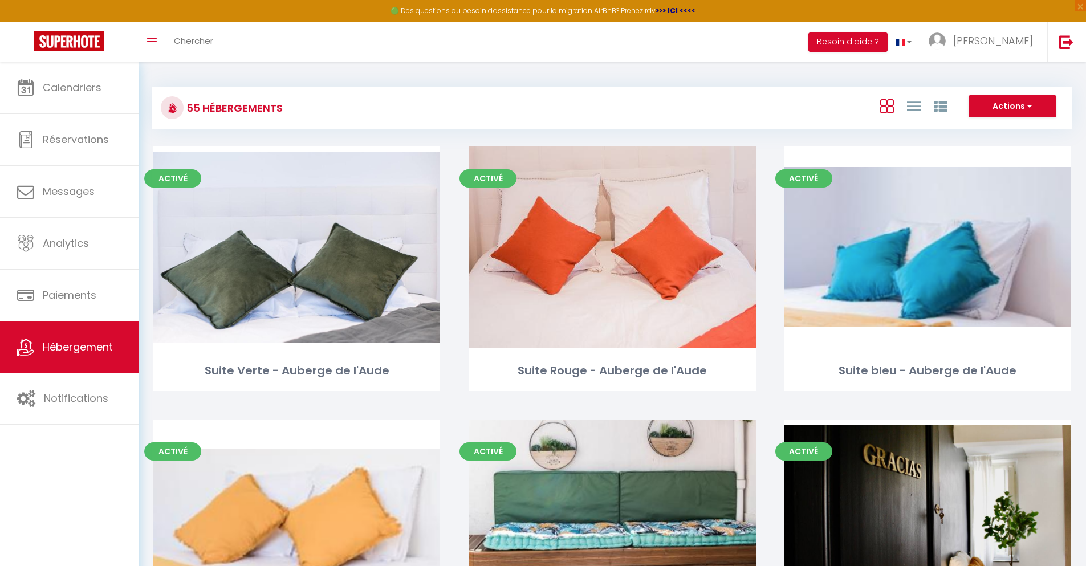
scroll to position [3314, 0]
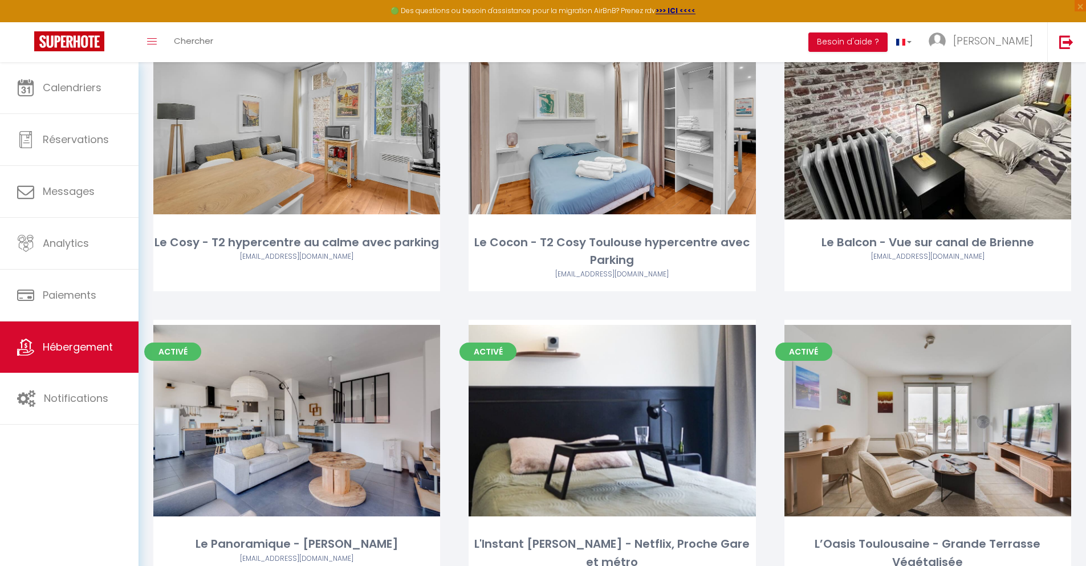
click at [928, 107] on link "Editer" at bounding box center [927, 118] width 68 height 23
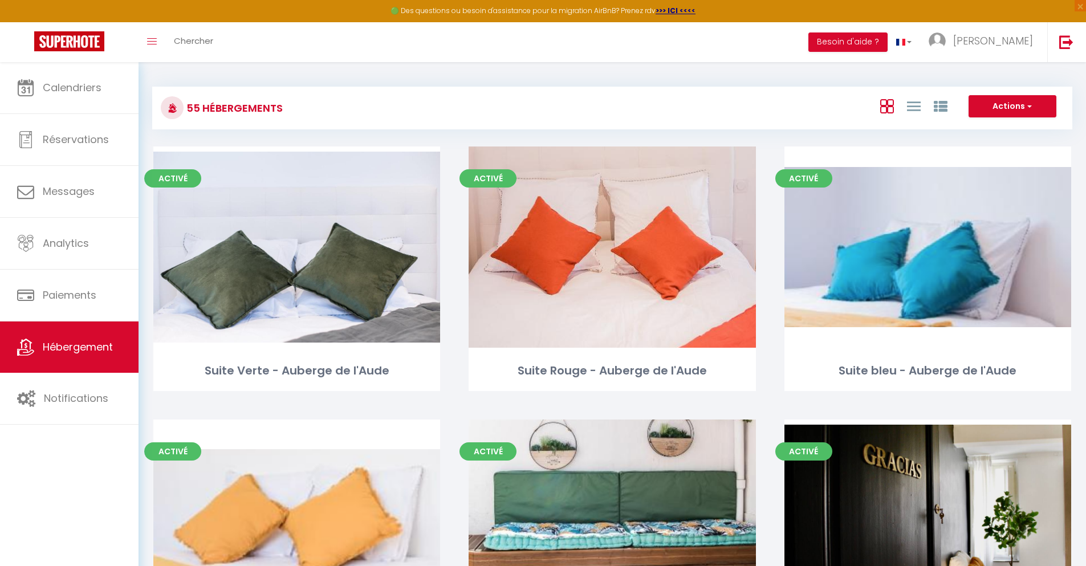
scroll to position [3617, 0]
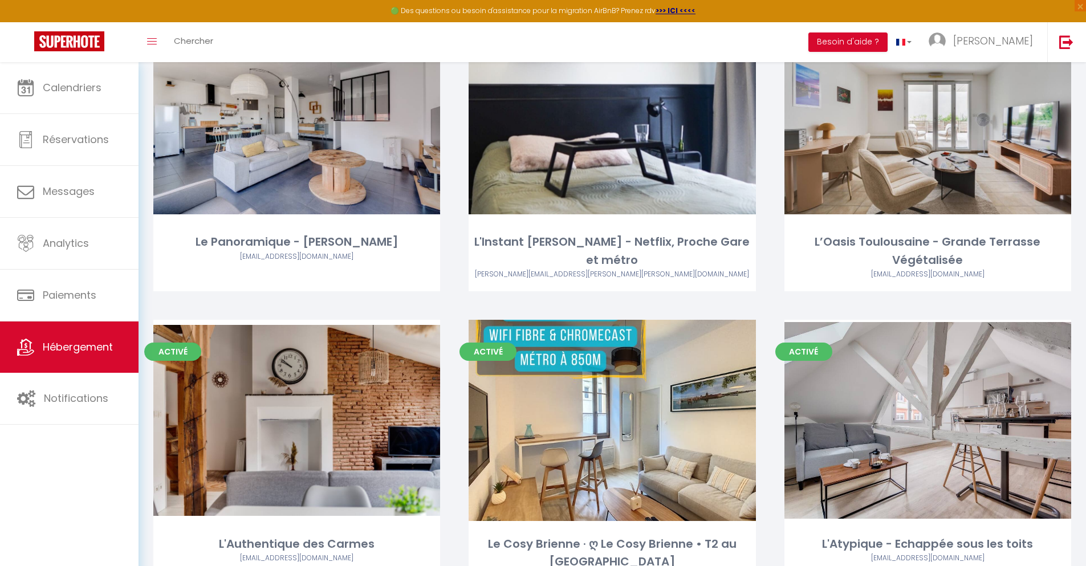
click at [296, 107] on link "Editer" at bounding box center [297, 118] width 68 height 23
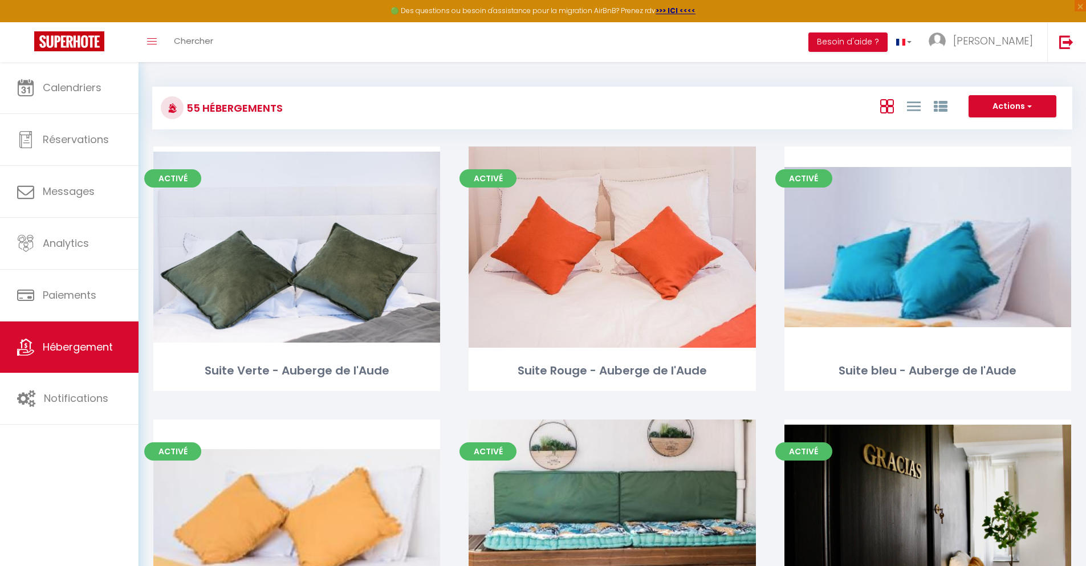
scroll to position [3617, 0]
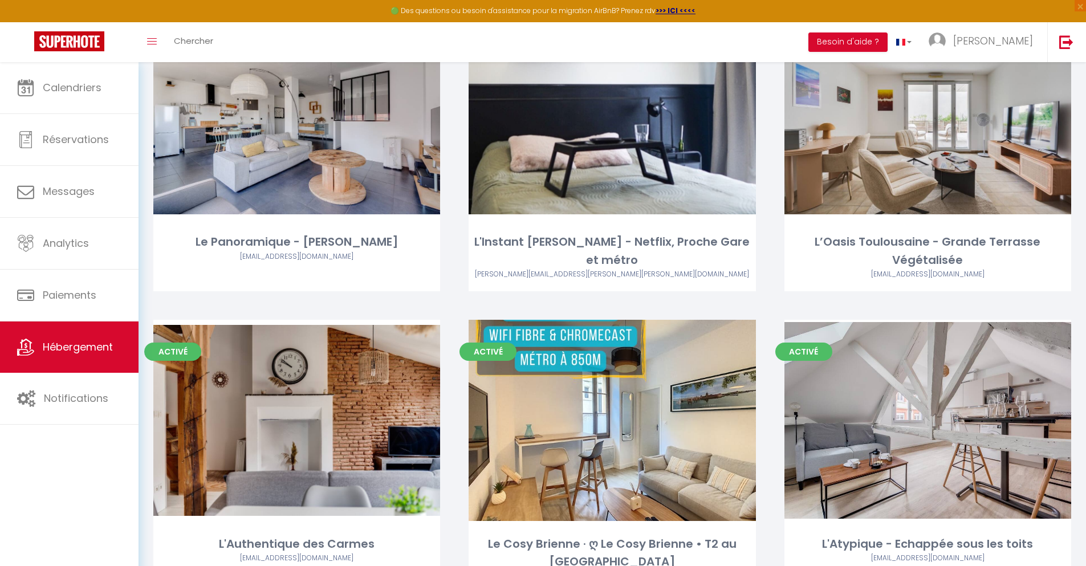
click at [612, 107] on link "Editer" at bounding box center [612, 118] width 68 height 23
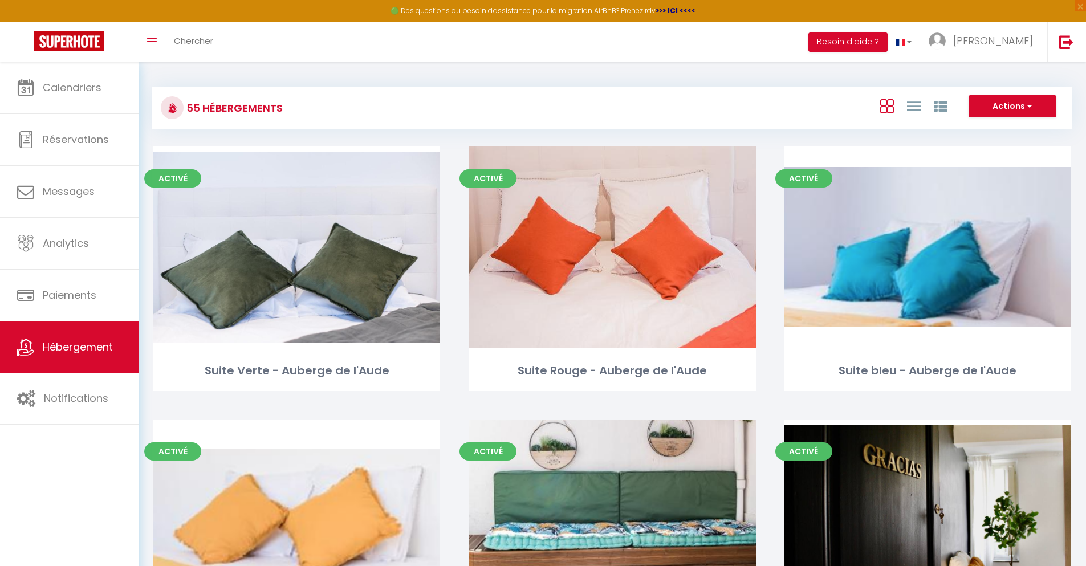
scroll to position [3617, 0]
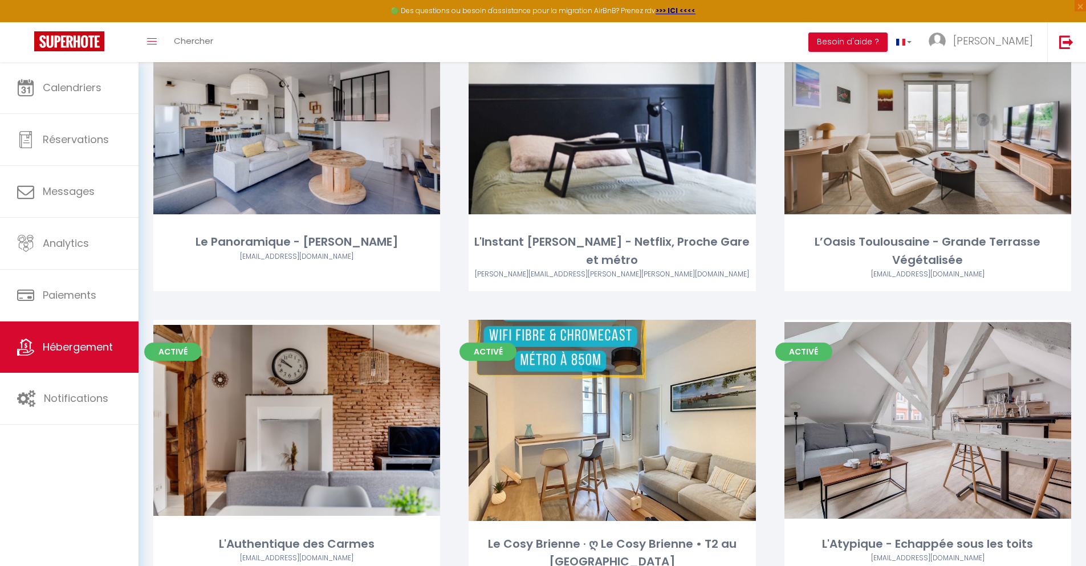
click at [928, 107] on link "Editer" at bounding box center [927, 118] width 68 height 23
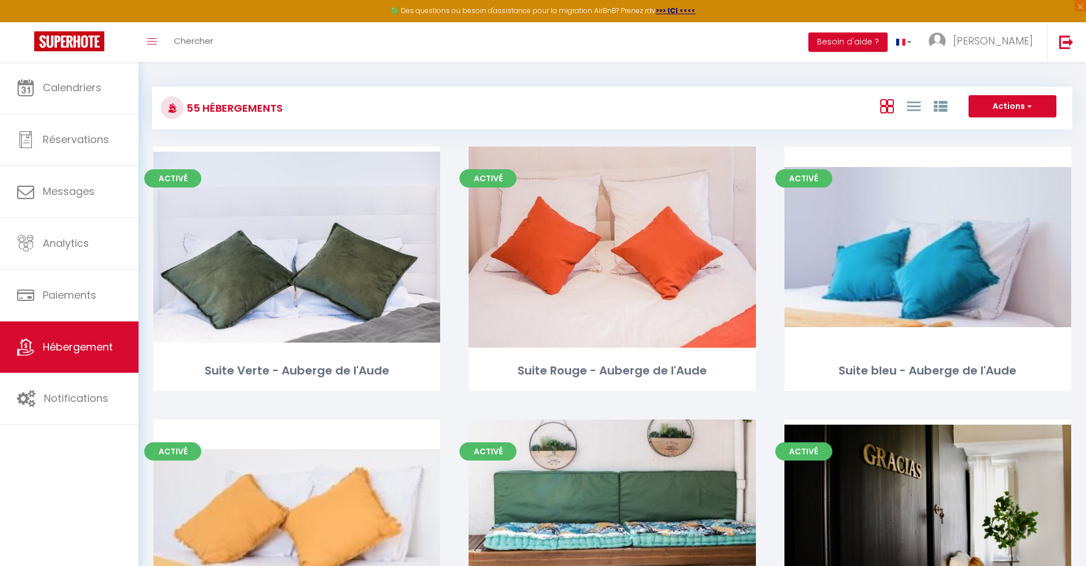
scroll to position [3919, 0]
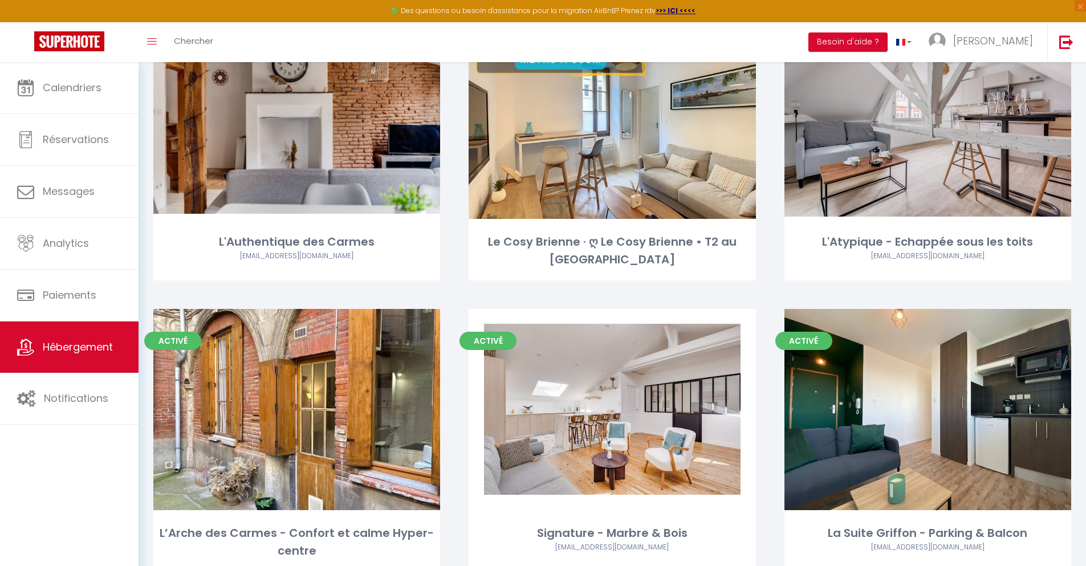
click at [296, 107] on link "Editer" at bounding box center [297, 118] width 68 height 23
